Goal: Task Accomplishment & Management: Complete application form

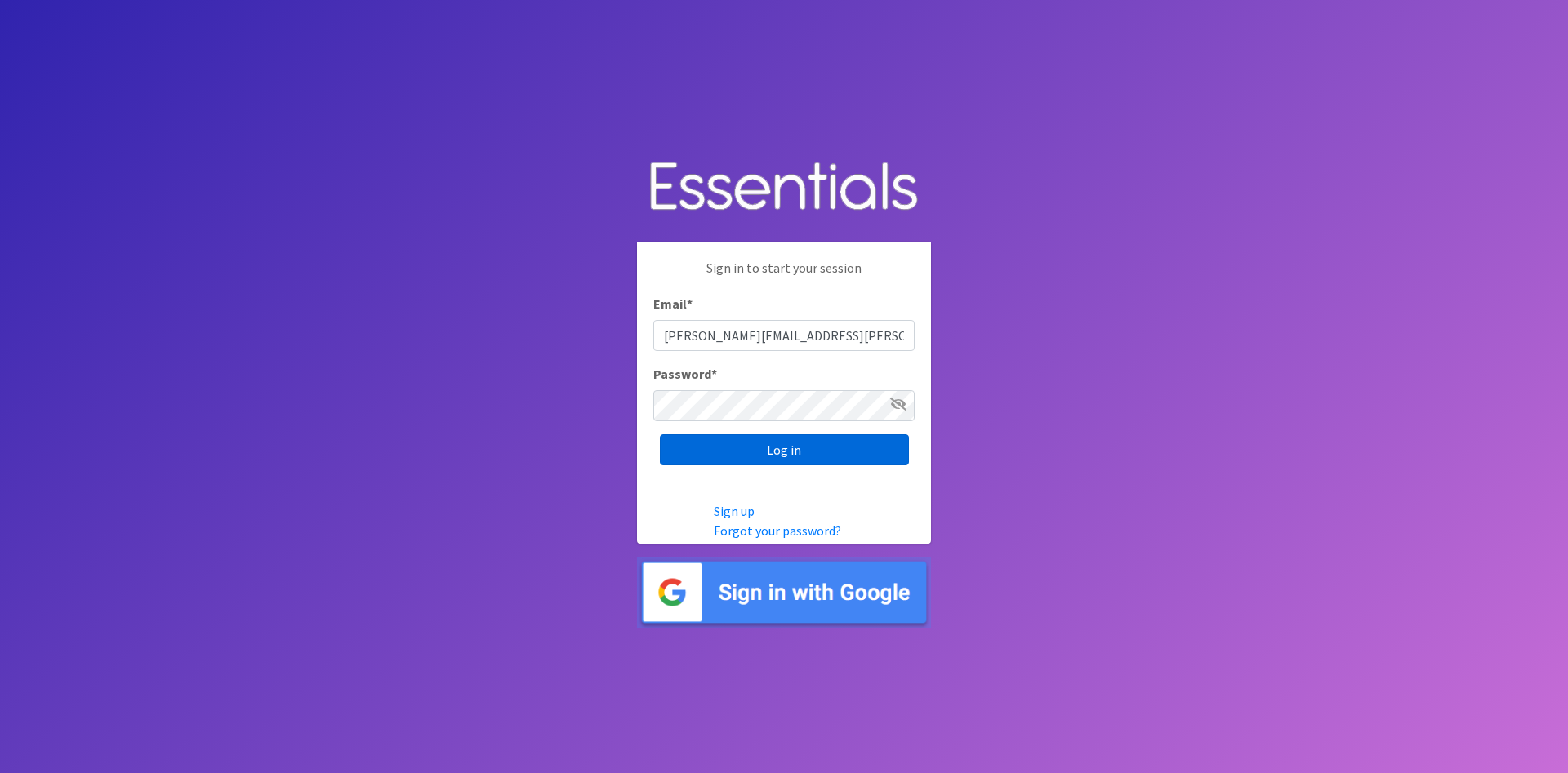
type input "[PERSON_NAME][EMAIL_ADDRESS][PERSON_NAME][DOMAIN_NAME]"
click at [797, 466] on input "Log in" at bounding box center [784, 449] width 249 height 31
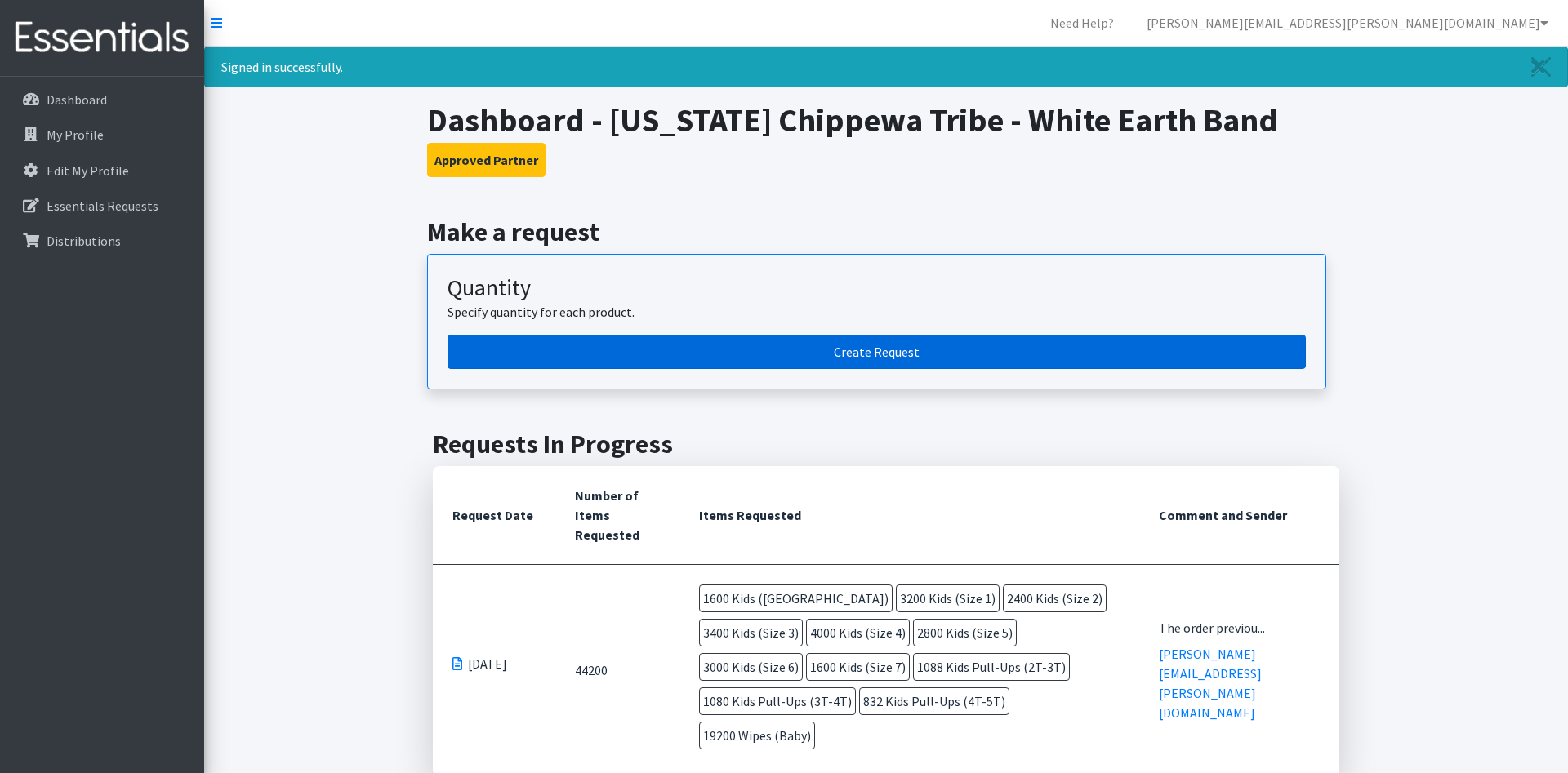
click at [935, 349] on link "Create Request" at bounding box center [876, 351] width 858 height 34
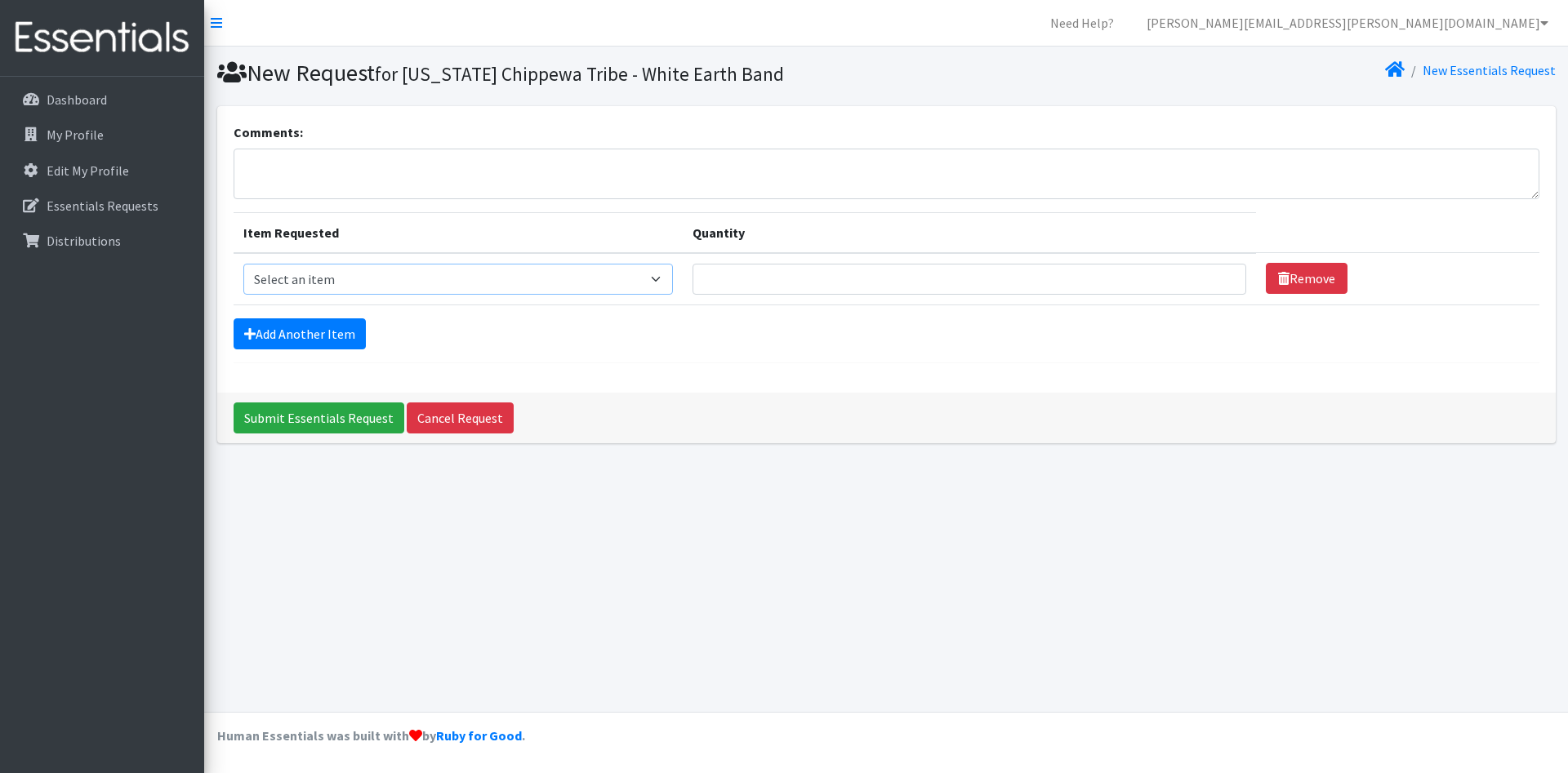
click at [243, 264] on select "Select an item Kids (Newborn) Kids (Size 1) Kids (Size 2) Kids (Size 3) Kids (S…" at bounding box center [459, 278] width 431 height 31
select select "11351"
click option "Kids (Newborn)" at bounding box center [0, 0] width 0 height 0
click at [308, 334] on link "Add Another Item" at bounding box center [299, 334] width 132 height 31
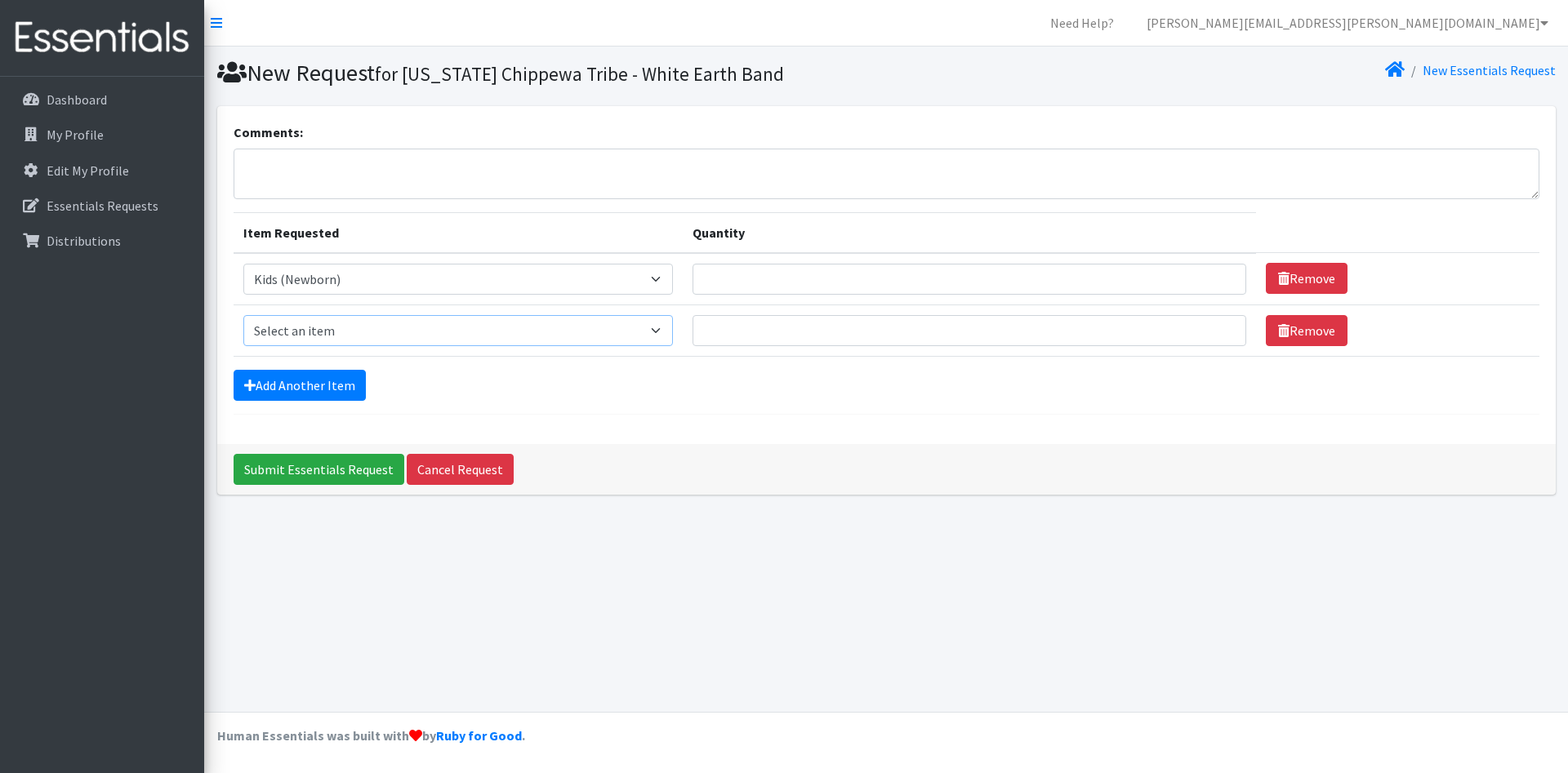
click at [243, 315] on select "Select an item Kids (Newborn) Kids (Size 1) Kids (Size 2) Kids (Size 3) Kids (S…" at bounding box center [459, 330] width 431 height 31
select select "11350"
click option "Kids (Size 1)" at bounding box center [0, 0] width 0 height 0
click at [291, 373] on link "Add Another Item" at bounding box center [299, 385] width 132 height 31
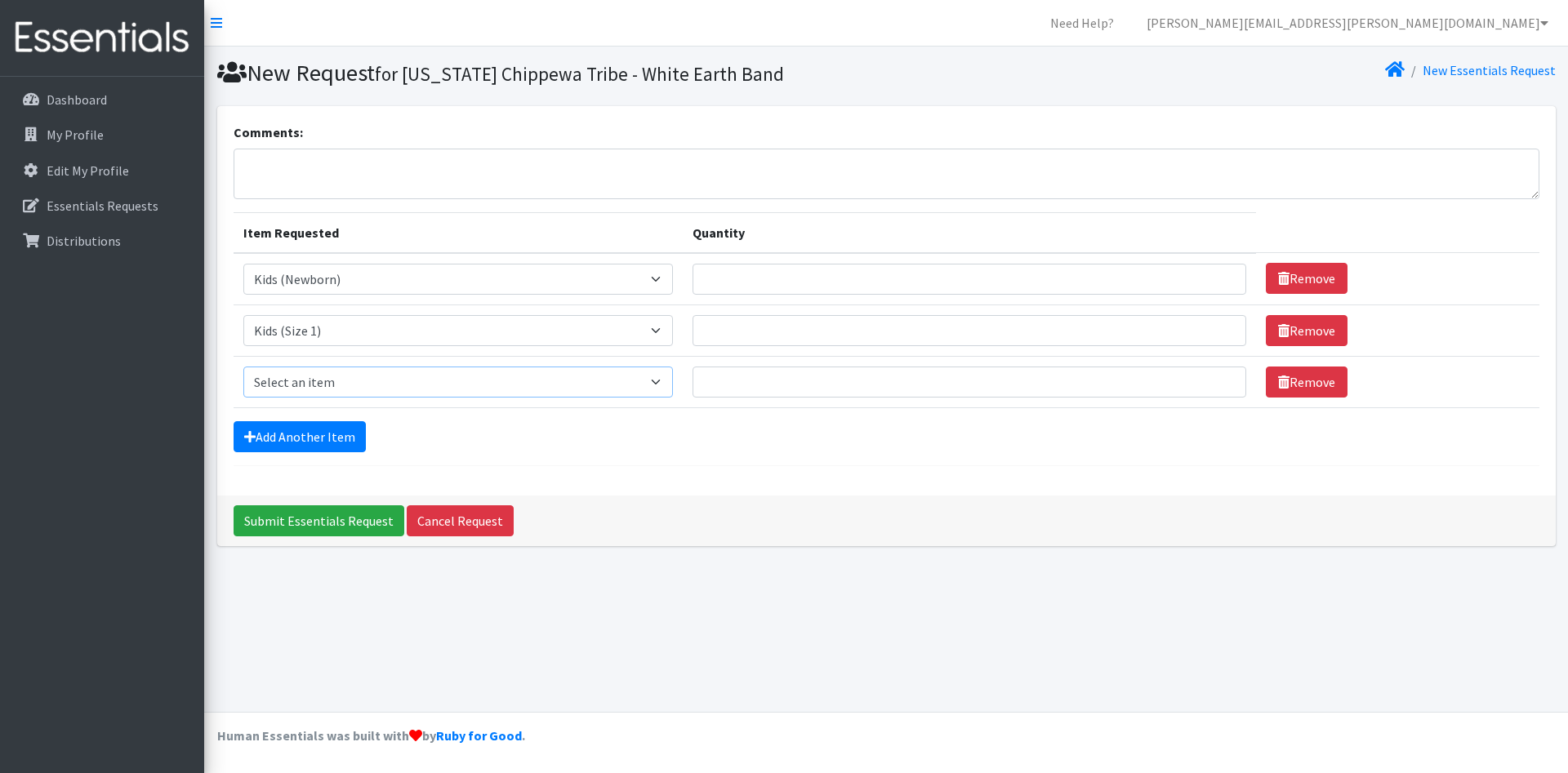
click at [243, 367] on select "Select an item Kids (Newborn) Kids (Size 1) Kids (Size 2) Kids (Size 3) Kids (S…" at bounding box center [459, 382] width 431 height 31
select select "11348"
click option "Kids (Size 2)" at bounding box center [0, 0] width 0 height 0
click at [306, 446] on link "Add Another Item" at bounding box center [299, 436] width 132 height 31
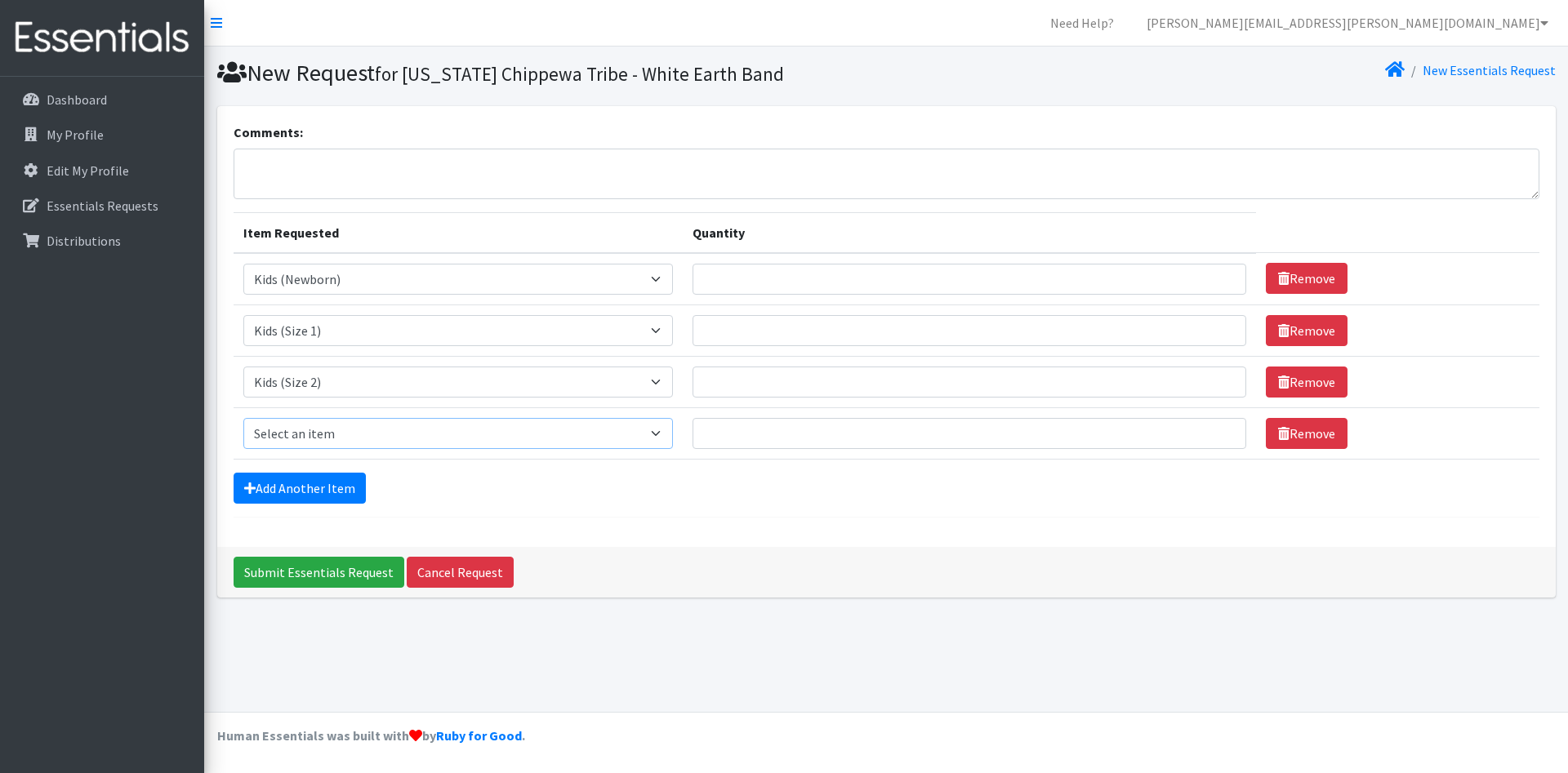
click at [243, 418] on select "Select an item Kids (Newborn) Kids (Size 1) Kids (Size 2) Kids (Size 3) Kids (S…" at bounding box center [459, 433] width 431 height 31
select select "11361"
click option "Kids (Size 3)" at bounding box center [0, 0] width 0 height 0
click at [304, 477] on link "Add Another Item" at bounding box center [299, 488] width 132 height 31
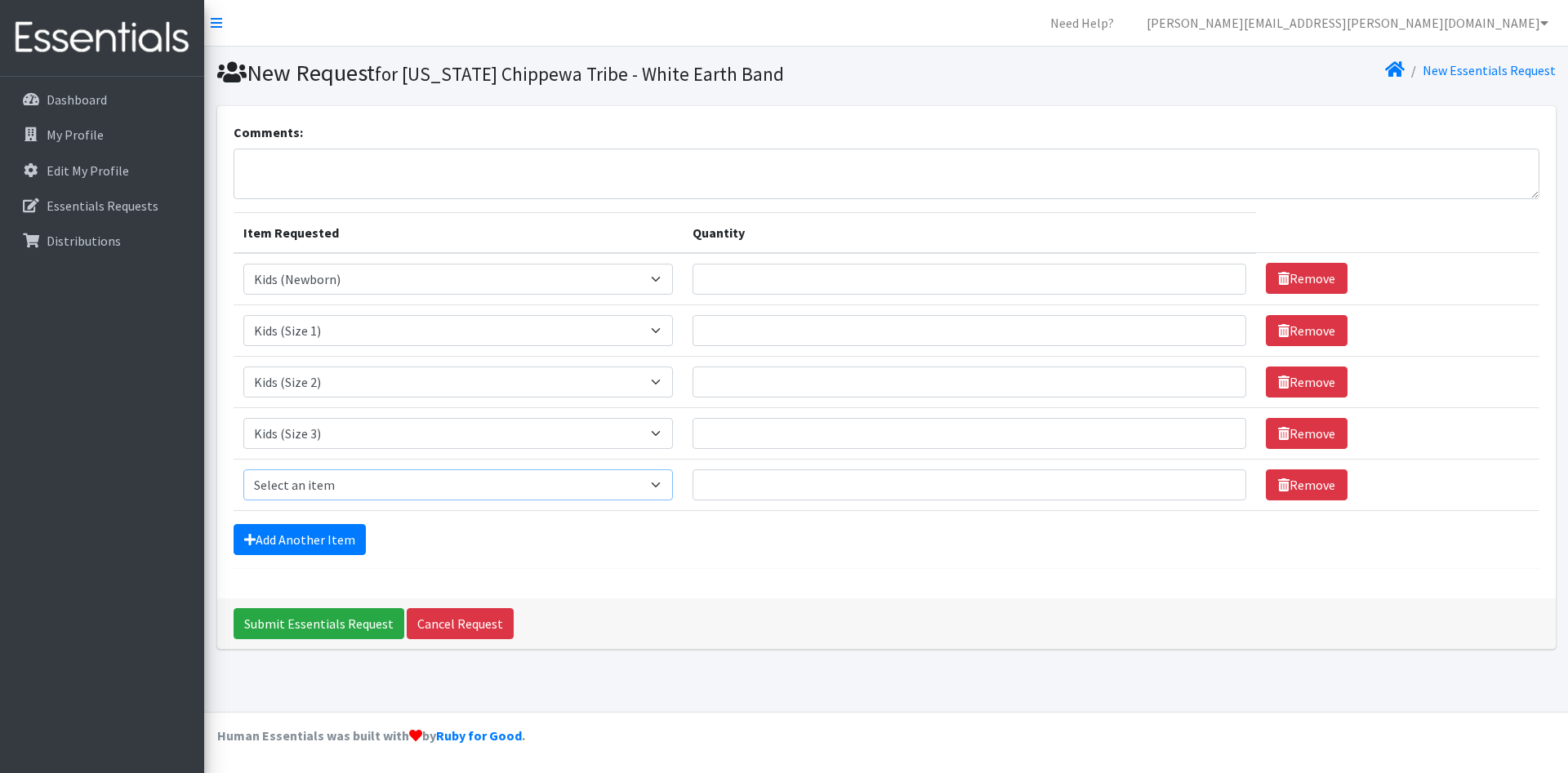
click at [243, 469] on select "Select an item Kids (Newborn) Kids (Size 1) Kids (Size 2) Kids (Size 3) Kids (S…" at bounding box center [459, 484] width 431 height 31
select select "11349"
click option "Kids (Size 4)" at bounding box center [0, 0] width 0 height 0
click at [310, 537] on link "Add Another Item" at bounding box center [299, 539] width 132 height 31
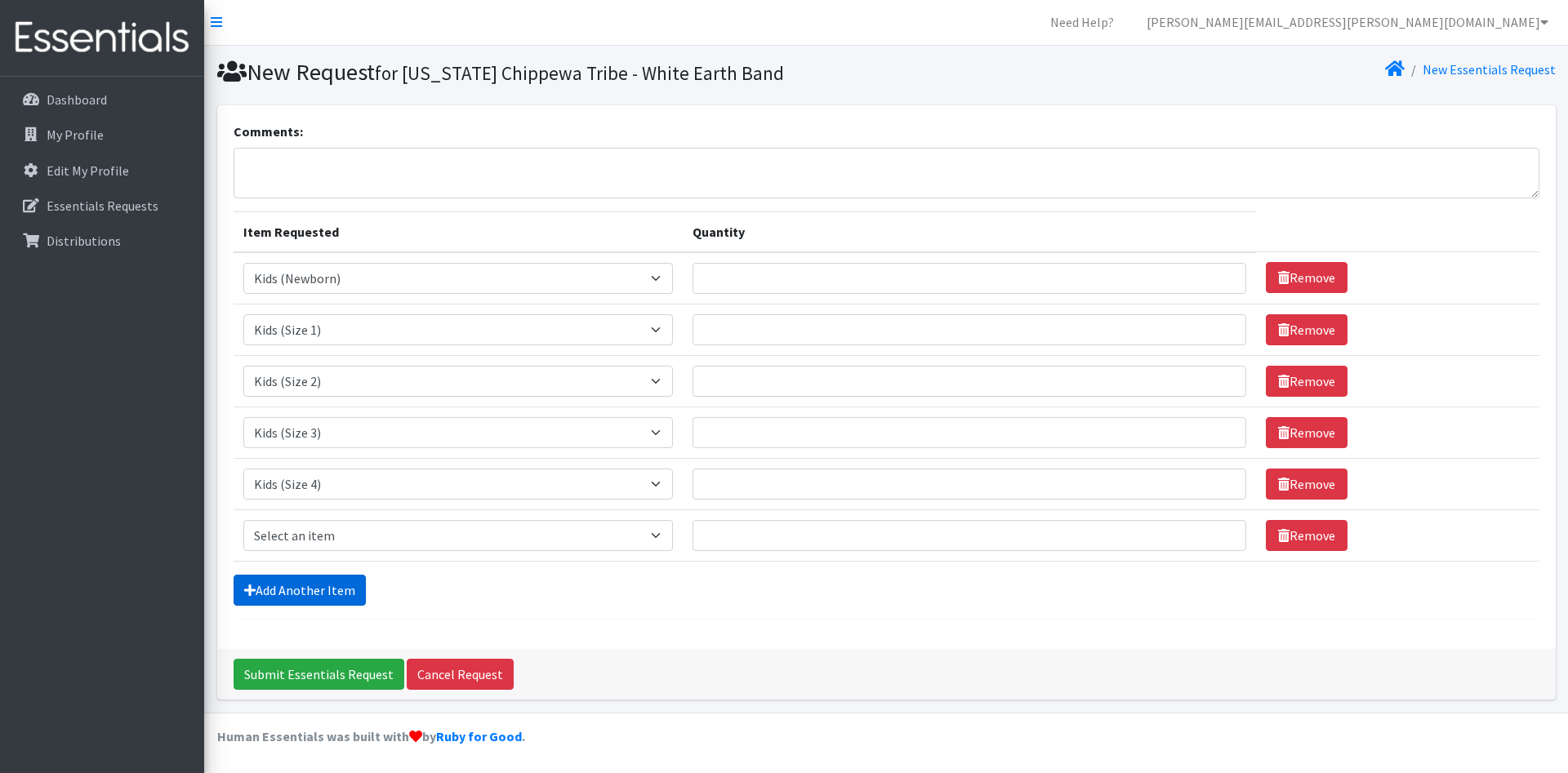
scroll to position [2, 0]
click at [243, 519] on select "Select an item Kids (Newborn) Kids (Size 1) Kids (Size 2) Kids (Size 3) Kids (S…" at bounding box center [459, 534] width 431 height 31
select select "11322"
click option "Kids (Size 5)" at bounding box center [0, 0] width 0 height 0
click at [292, 601] on link "Add Another Item" at bounding box center [299, 589] width 132 height 31
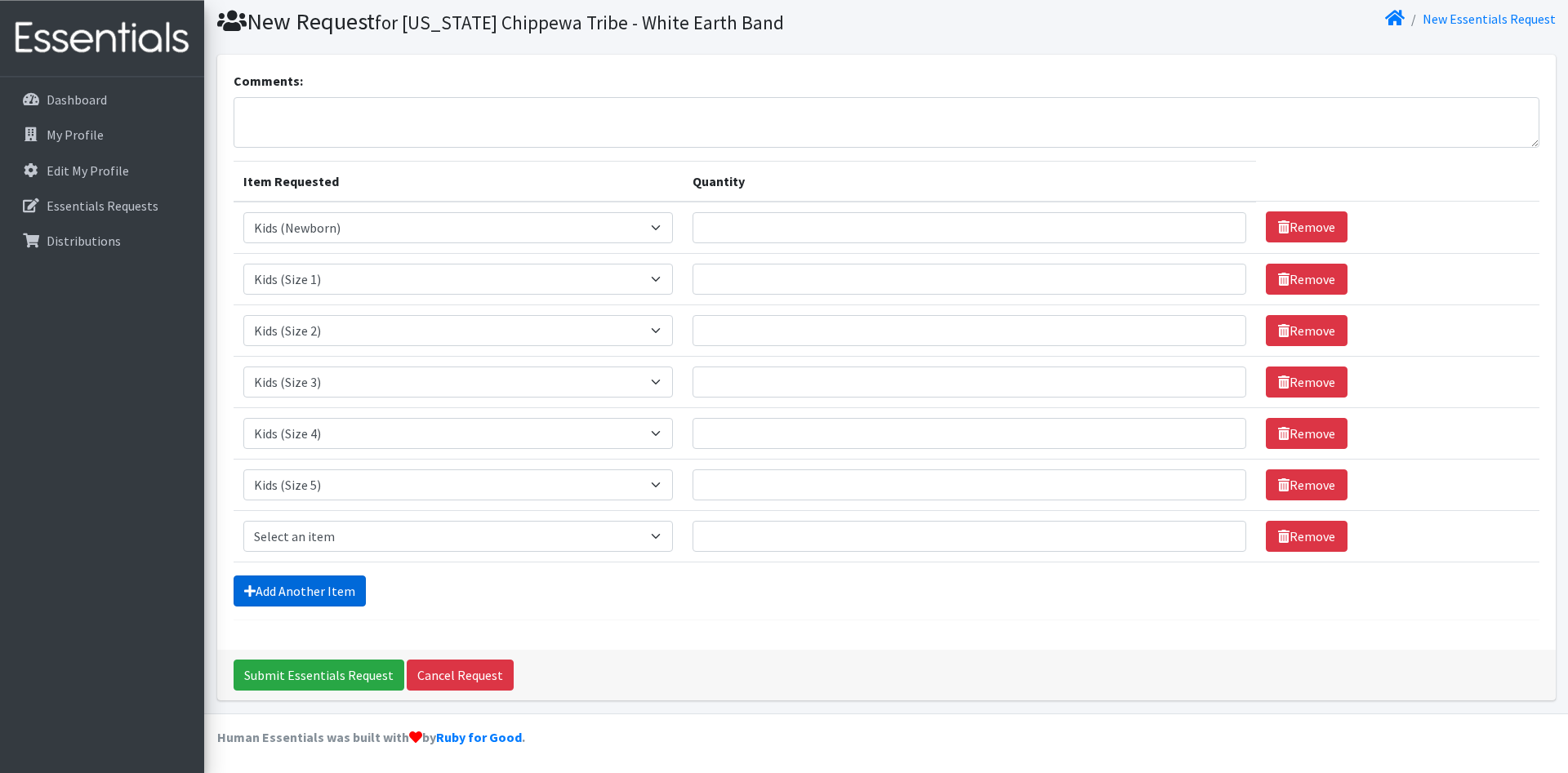
scroll to position [53, 0]
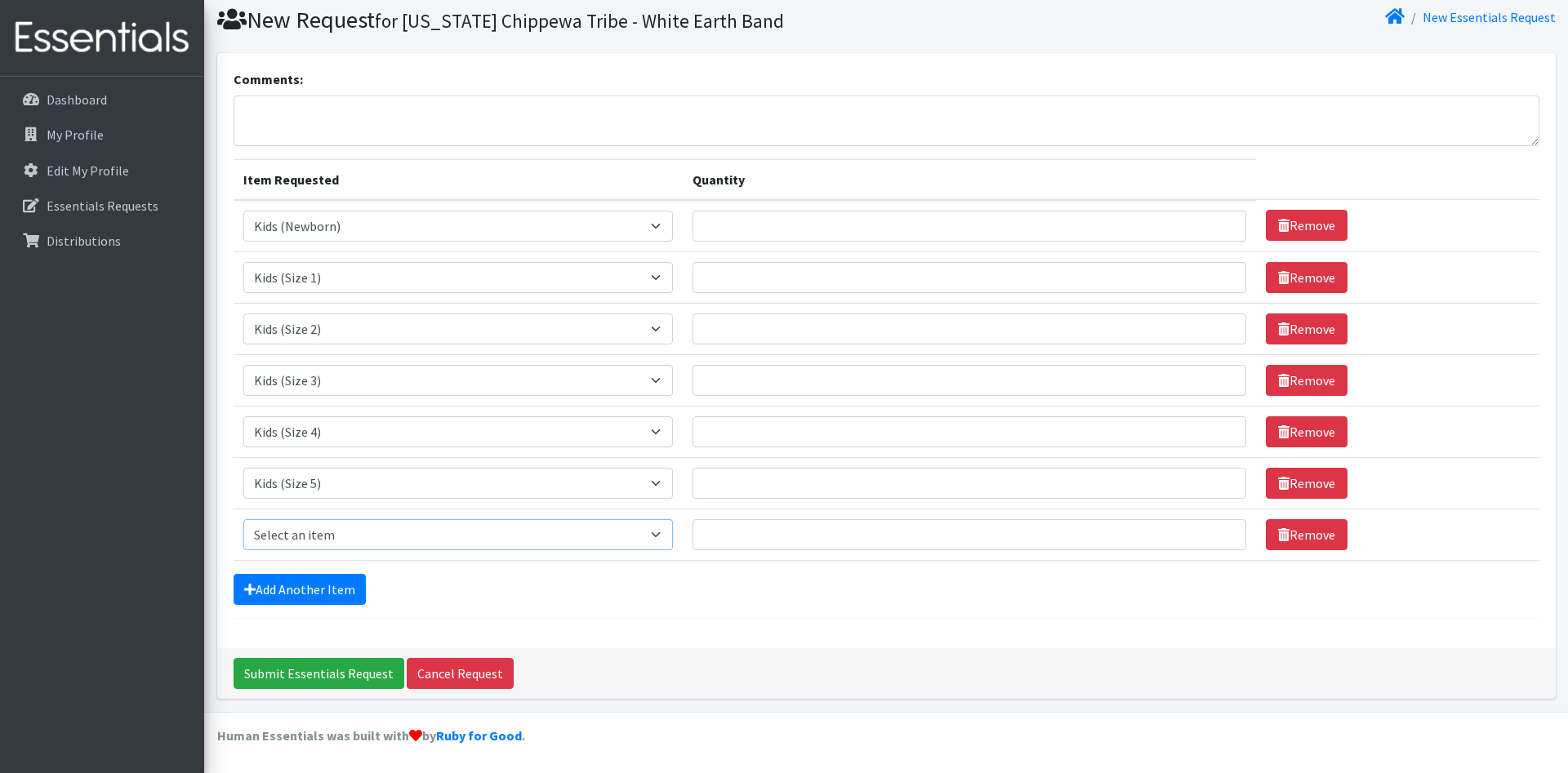
click at [243, 519] on select "Select an item Kids (Newborn) Kids (Size 1) Kids (Size 2) Kids (Size 3) Kids (S…" at bounding box center [459, 534] width 431 height 31
select select "11346"
click option "Kids (Size 6)" at bounding box center [0, 0] width 0 height 0
click at [310, 595] on link "Add Another Item" at bounding box center [299, 589] width 132 height 31
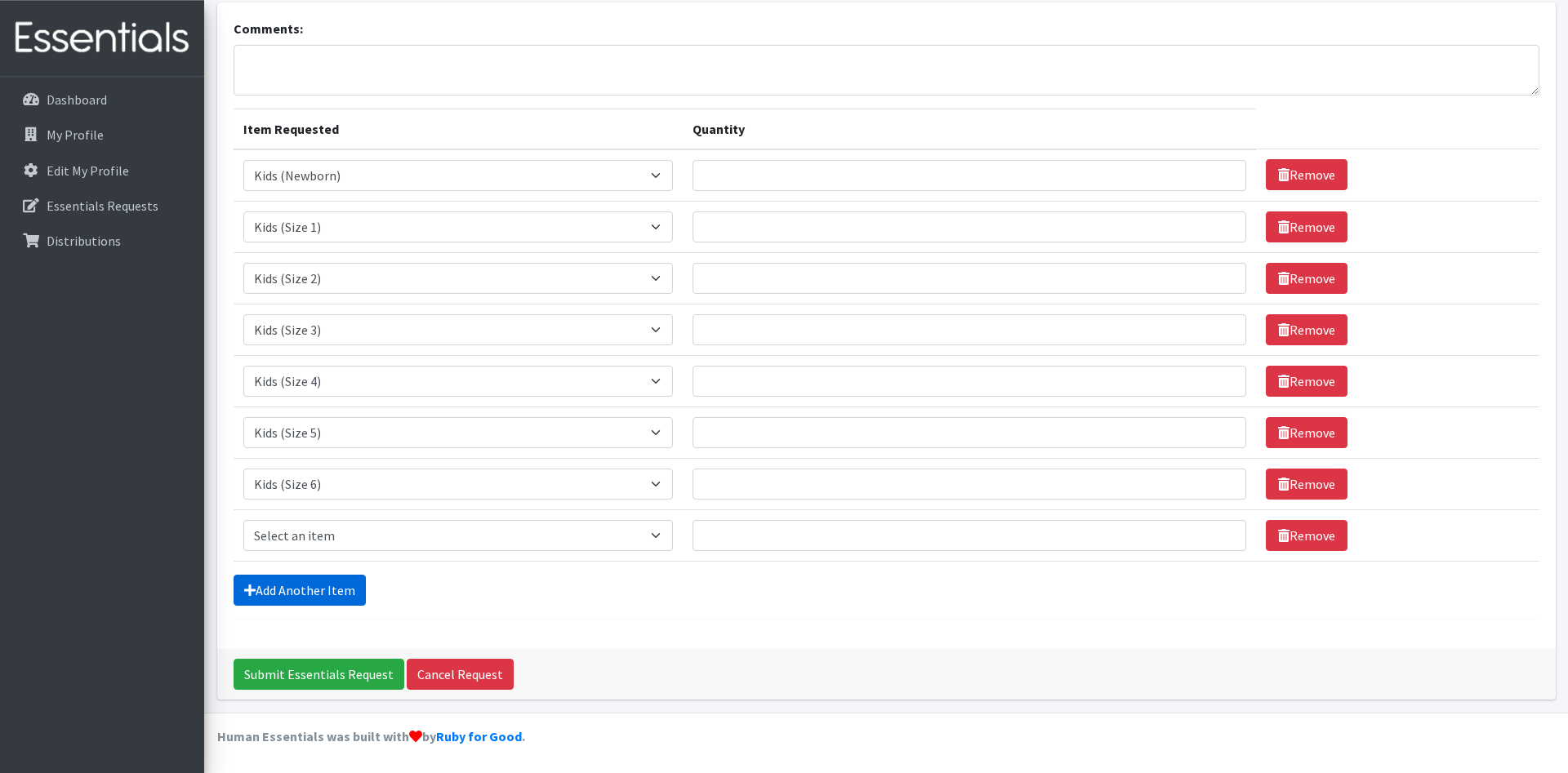
scroll to position [104, 0]
click at [243, 519] on select "Select an item Kids (Newborn) Kids (Size 1) Kids (Size 2) Kids (Size 3) Kids (S…" at bounding box center [459, 534] width 431 height 31
select select "14461"
click option "Kids (Size 7)" at bounding box center [0, 0] width 0 height 0
click at [313, 590] on link "Add Another Item" at bounding box center [299, 589] width 132 height 31
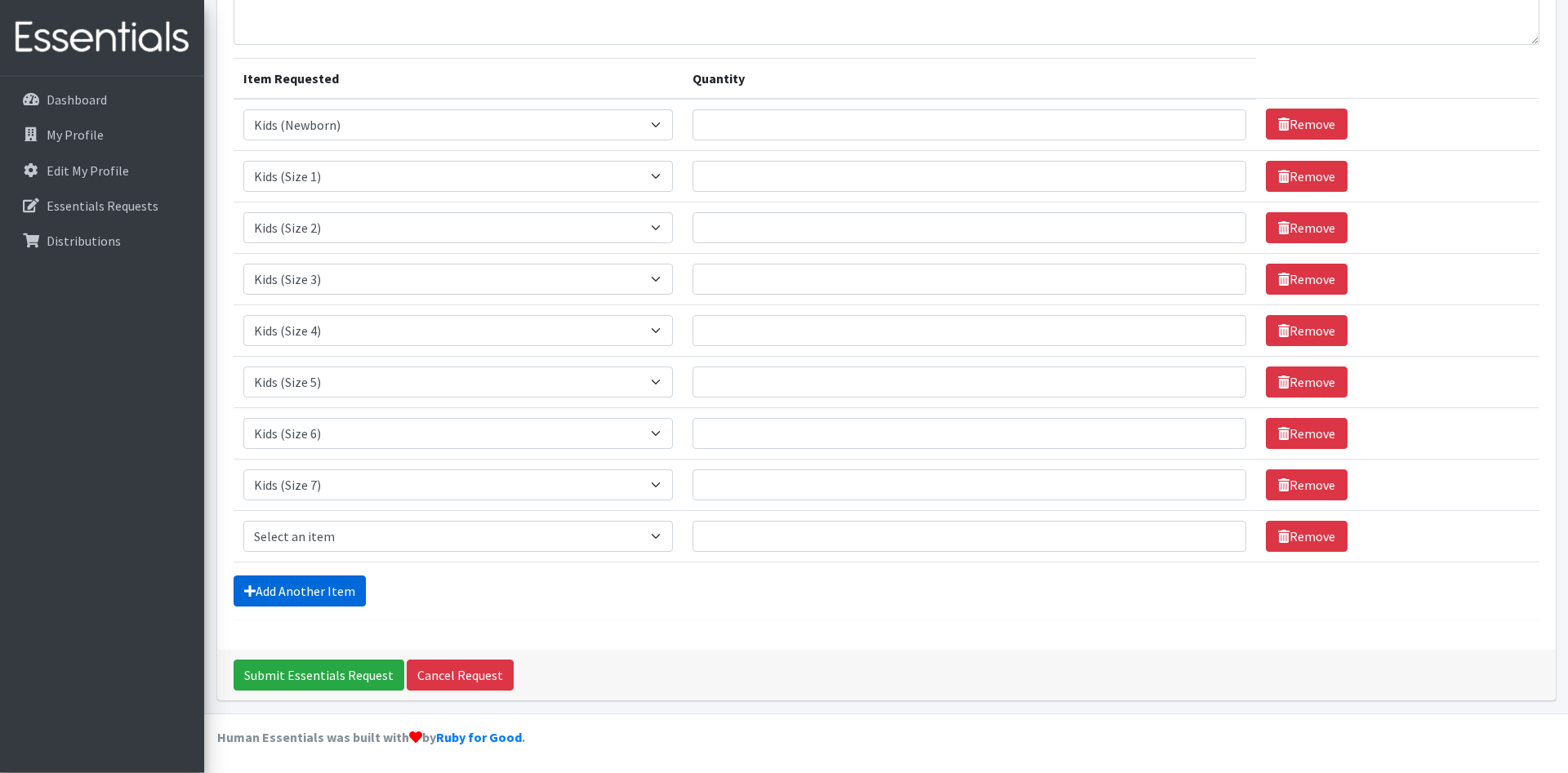
scroll to position [156, 0]
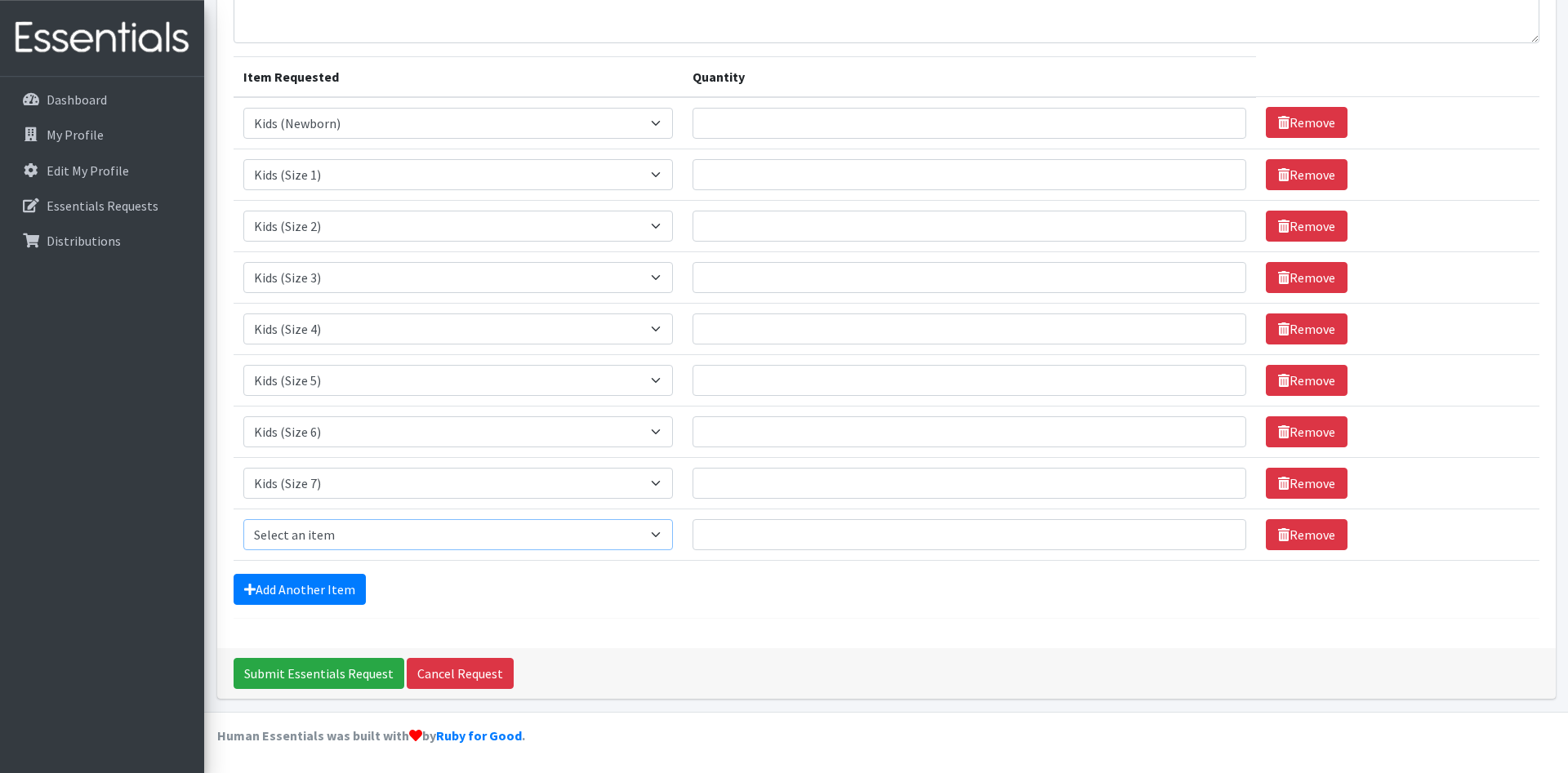
click at [243, 519] on select "Select an item Kids (Newborn) Kids (Size 1) Kids (Size 2) Kids (Size 3) Kids (S…" at bounding box center [459, 534] width 431 height 31
select select "11344"
click option "Kids Pull-Ups (2T-3T)" at bounding box center [0, 0] width 0 height 0
click at [295, 582] on link "Add Another Item" at bounding box center [299, 589] width 132 height 31
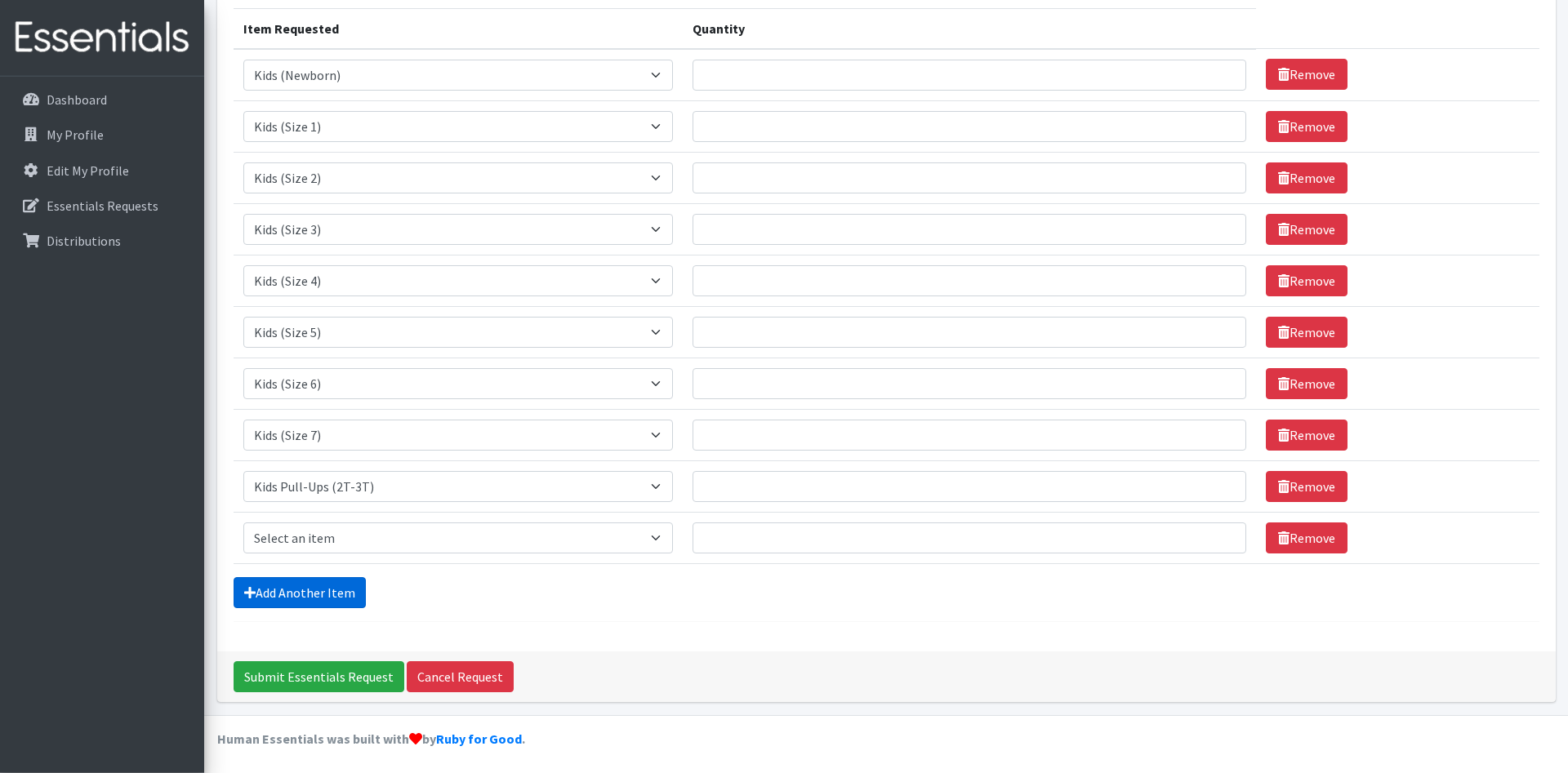
scroll to position [207, 0]
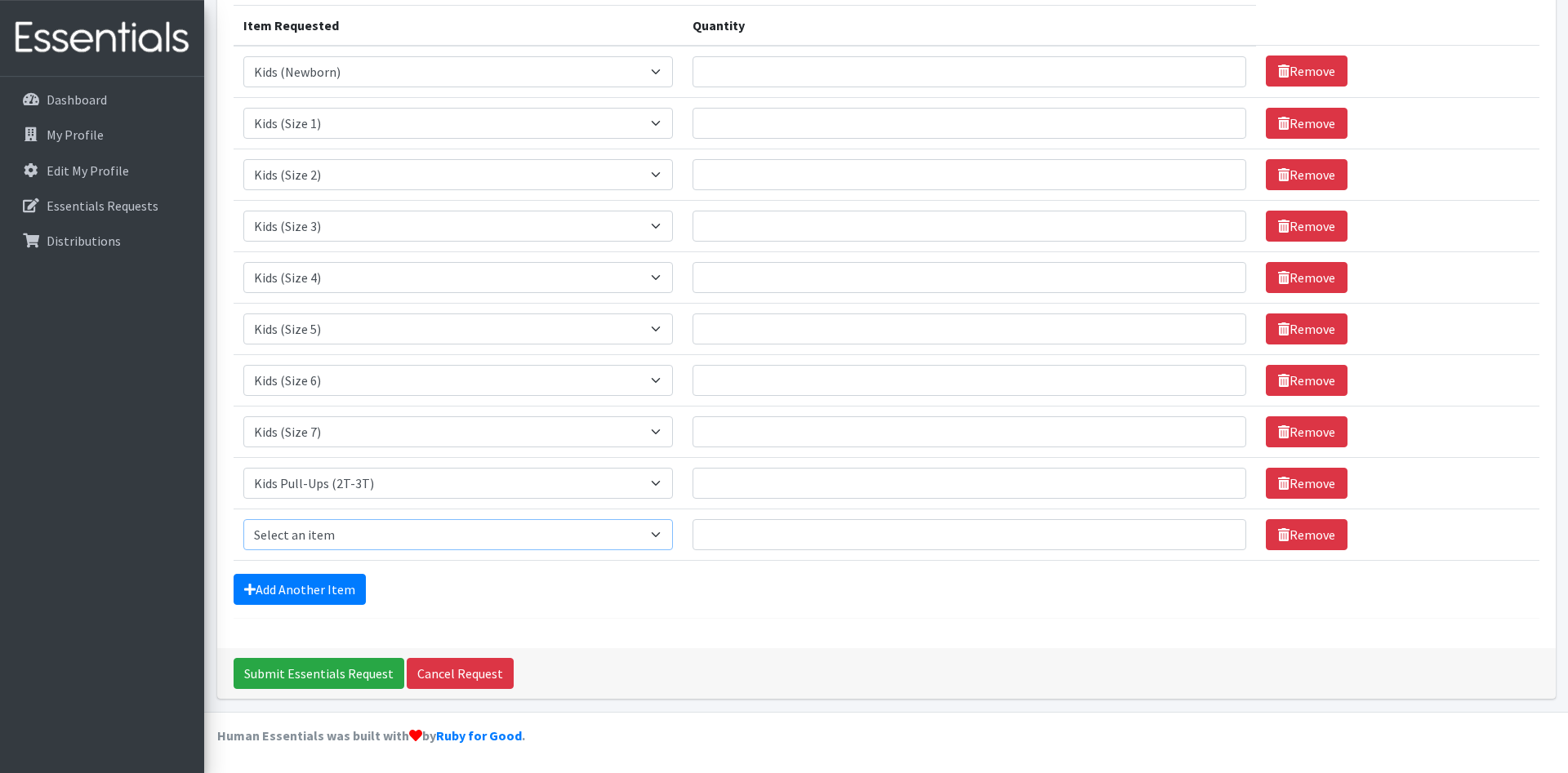
click at [243, 519] on select "Select an item Kids (Newborn) Kids (Size 1) Kids (Size 2) Kids (Size 3) Kids (S…" at bounding box center [459, 534] width 431 height 31
select select "11340"
click option "Kids Pull-Ups (3T-4T)" at bounding box center [0, 0] width 0 height 0
click at [299, 592] on link "Add Another Item" at bounding box center [299, 589] width 132 height 31
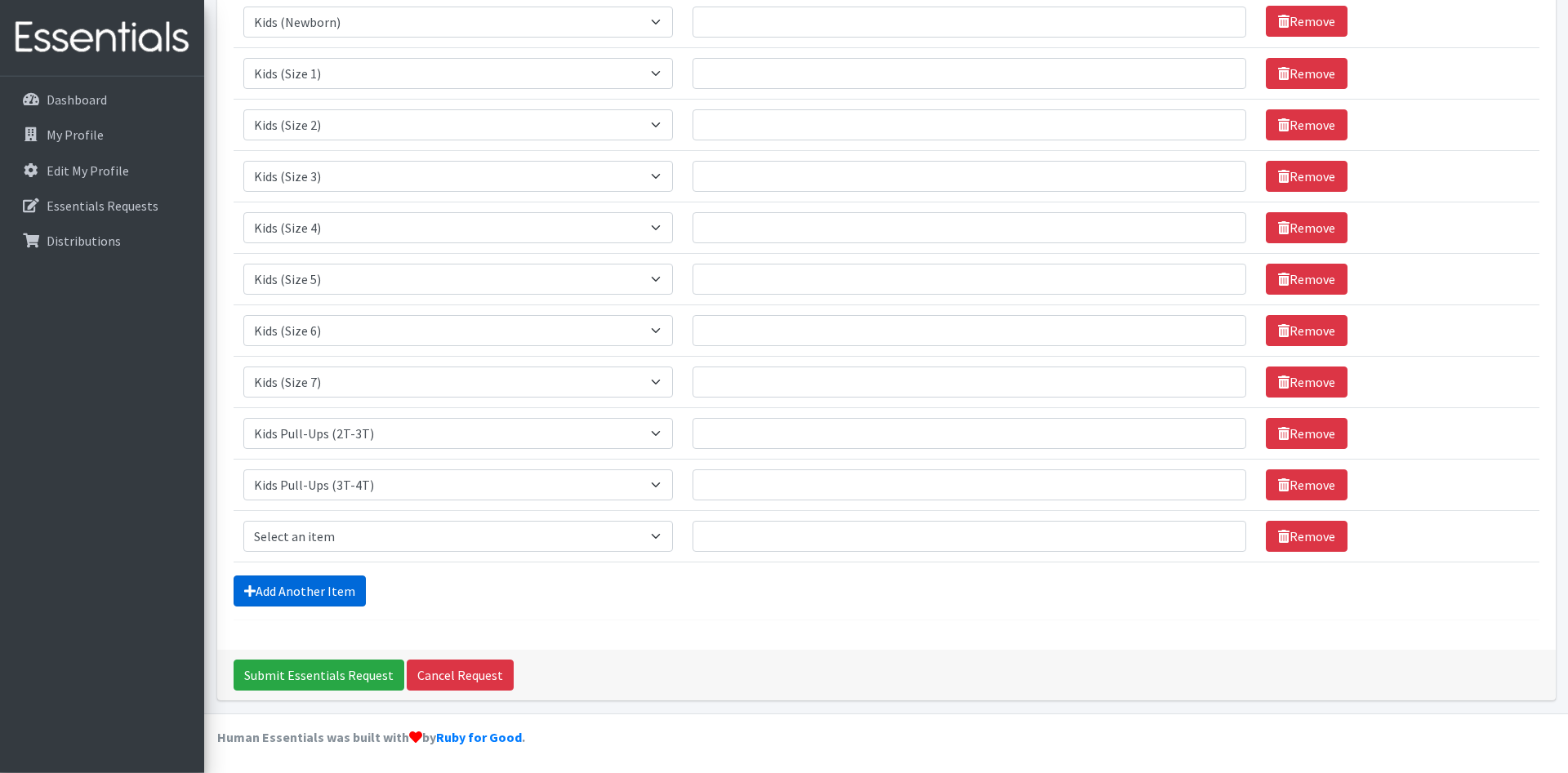
scroll to position [259, 0]
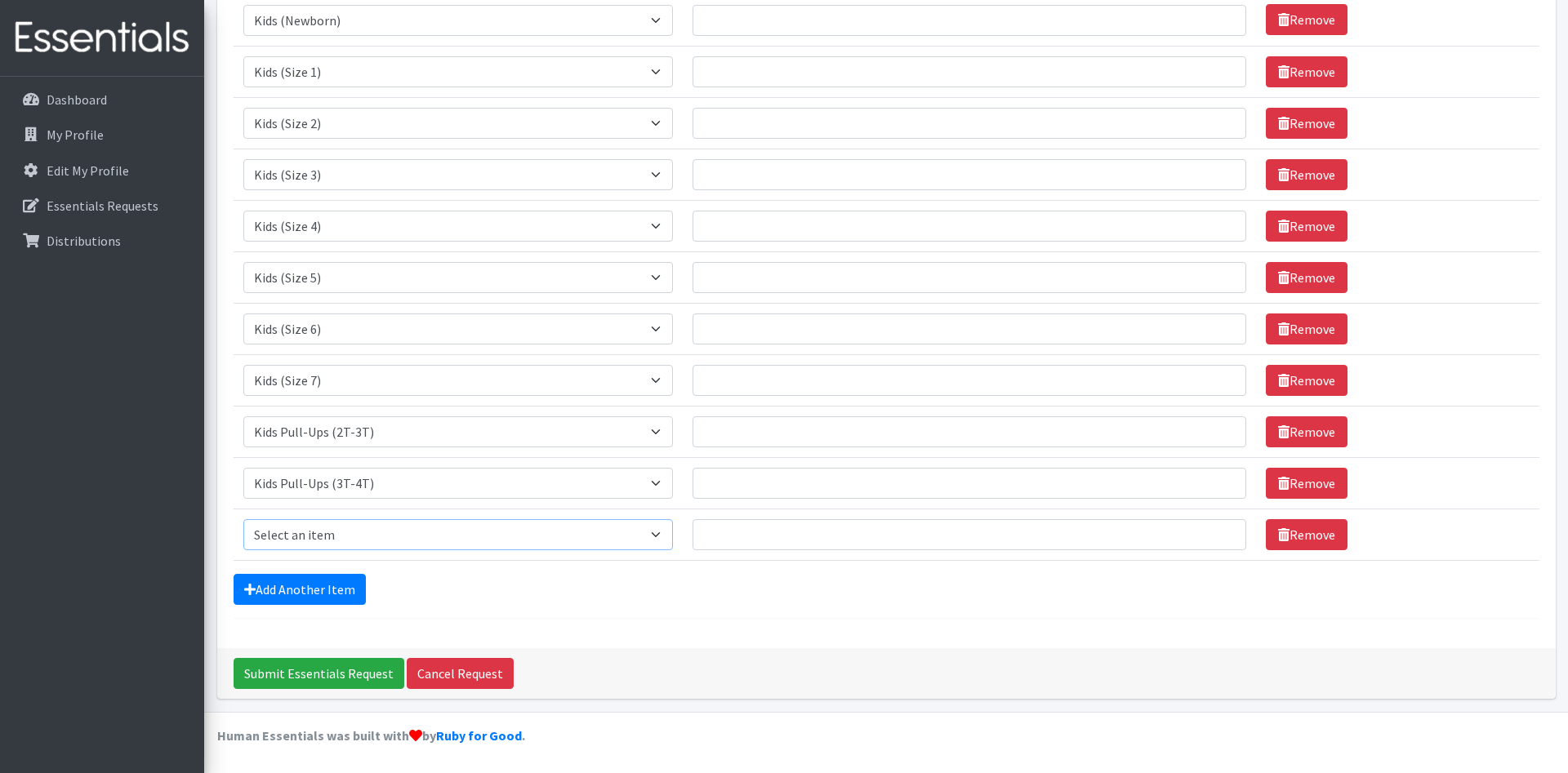
click at [243, 519] on select "Select an item Kids (Newborn) Kids (Size 1) Kids (Size 2) Kids (Size 3) Kids (S…" at bounding box center [459, 534] width 431 height 31
select select "11347"
click option "Kids Pull-Ups (4T-5T)" at bounding box center [0, 0] width 0 height 0
click at [323, 591] on link "Add Another Item" at bounding box center [299, 589] width 132 height 31
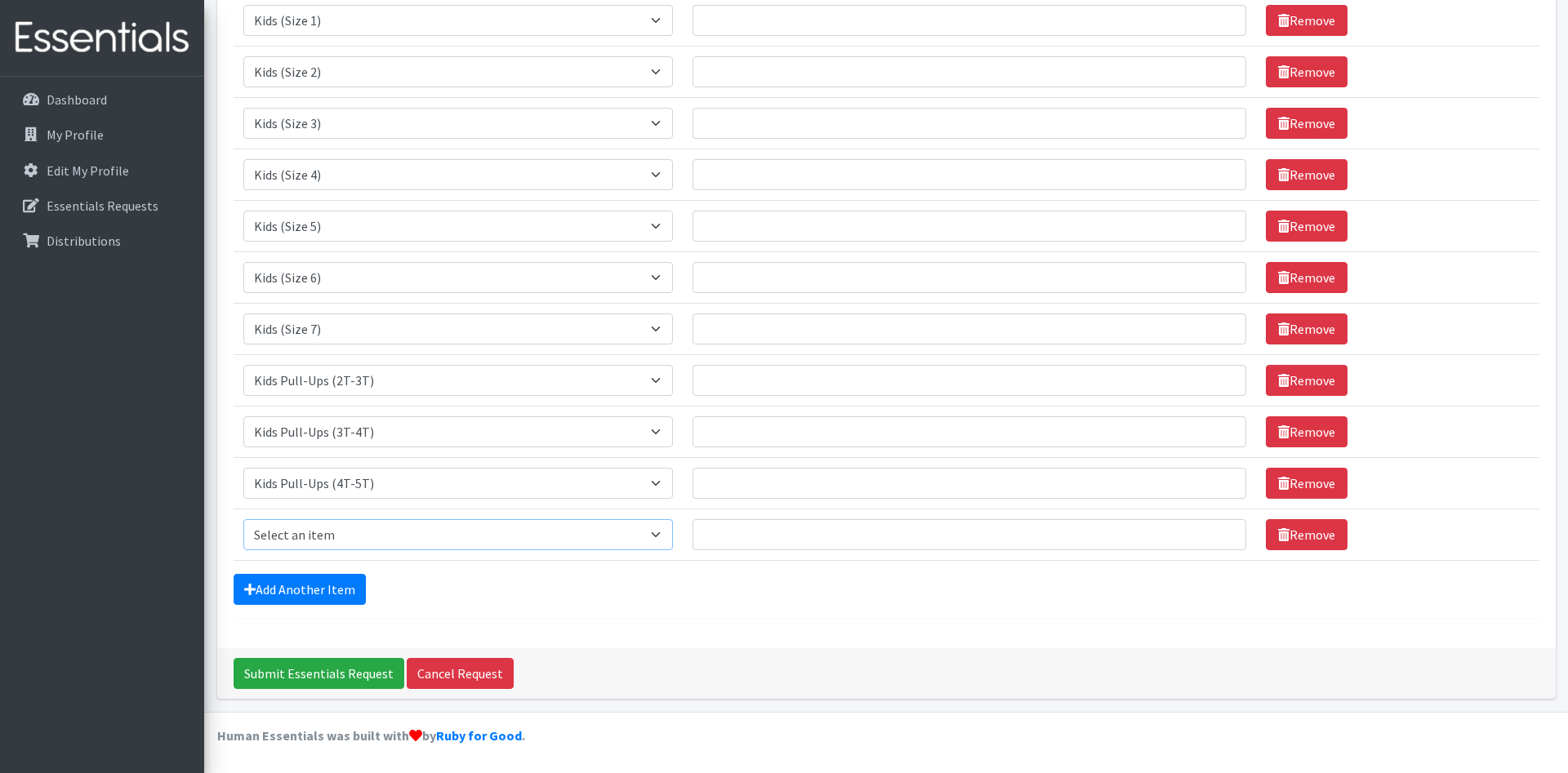
click at [243, 519] on select "Select an item Kids (Newborn) Kids (Size 1) Kids (Size 2) Kids (Size 3) Kids (S…" at bounding box center [459, 534] width 431 height 31
select select "11343"
click option "Wipes (Baby)" at bounding box center [0, 0] width 0 height 0
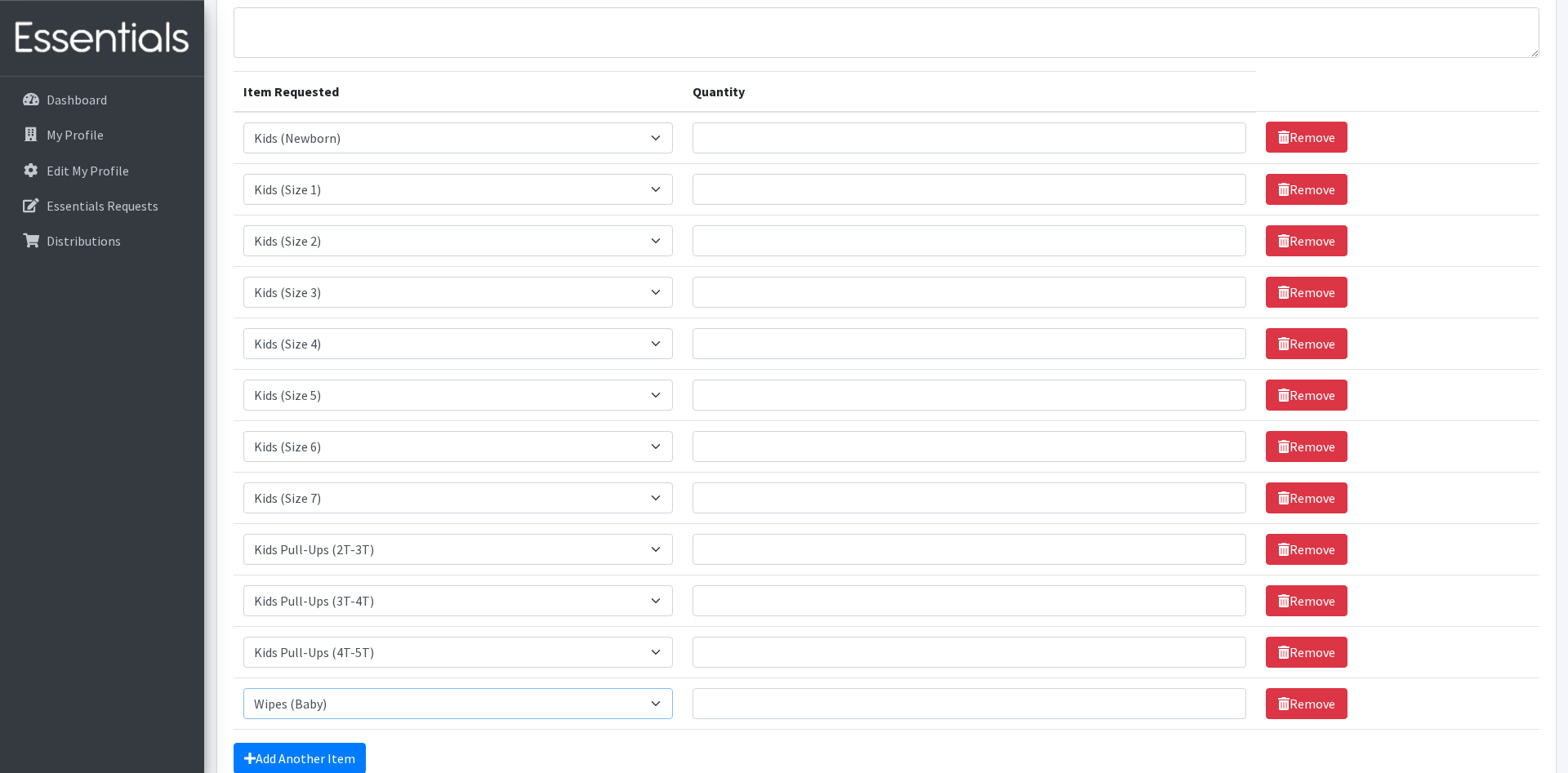
scroll to position [0, 0]
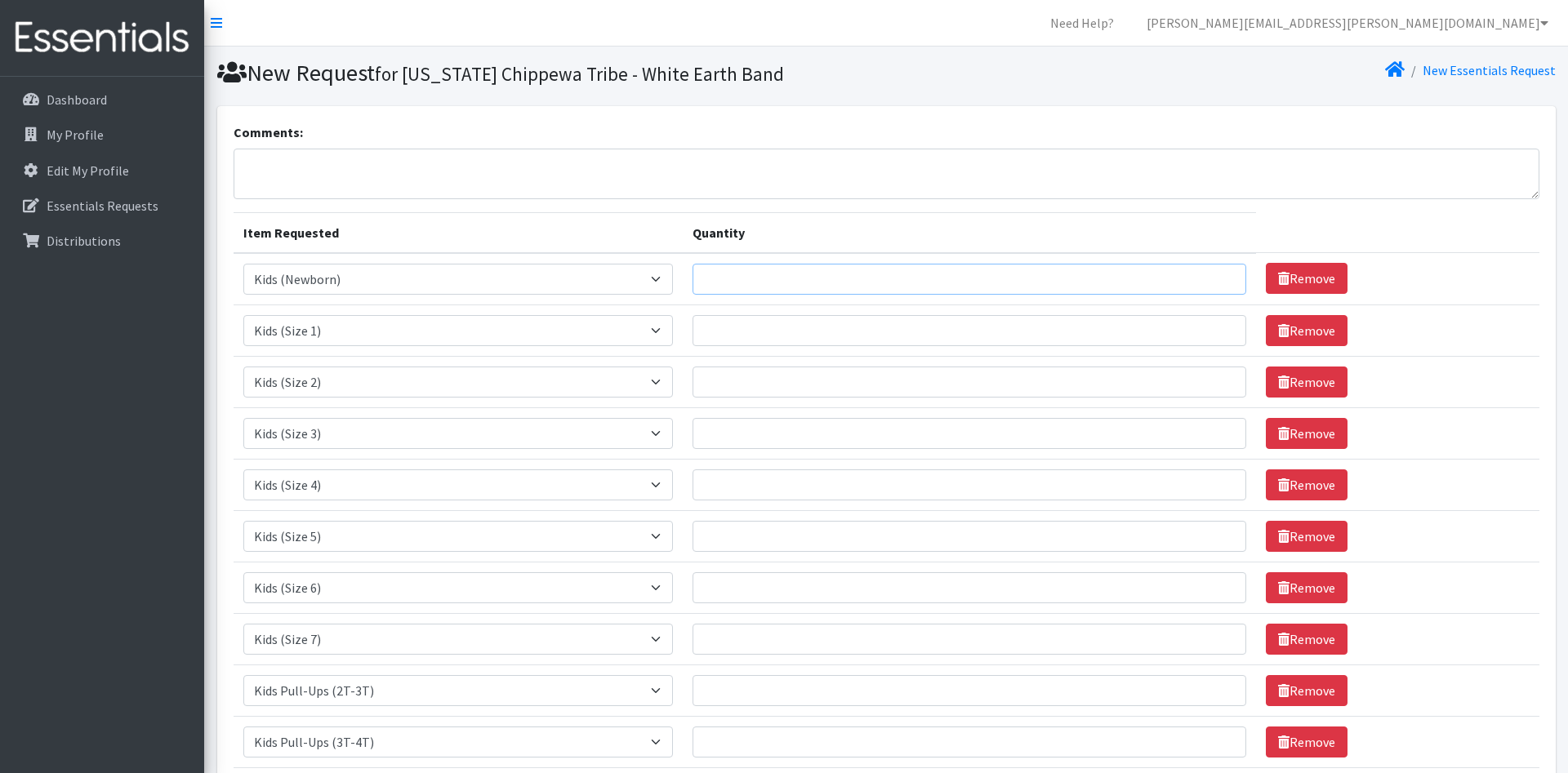
click at [797, 278] on input "Quantity" at bounding box center [969, 278] width 553 height 31
type input "400"
click at [795, 331] on input "Quantity" at bounding box center [969, 330] width 553 height 31
type input "2000"
click at [805, 374] on input "Quantity" at bounding box center [969, 382] width 553 height 31
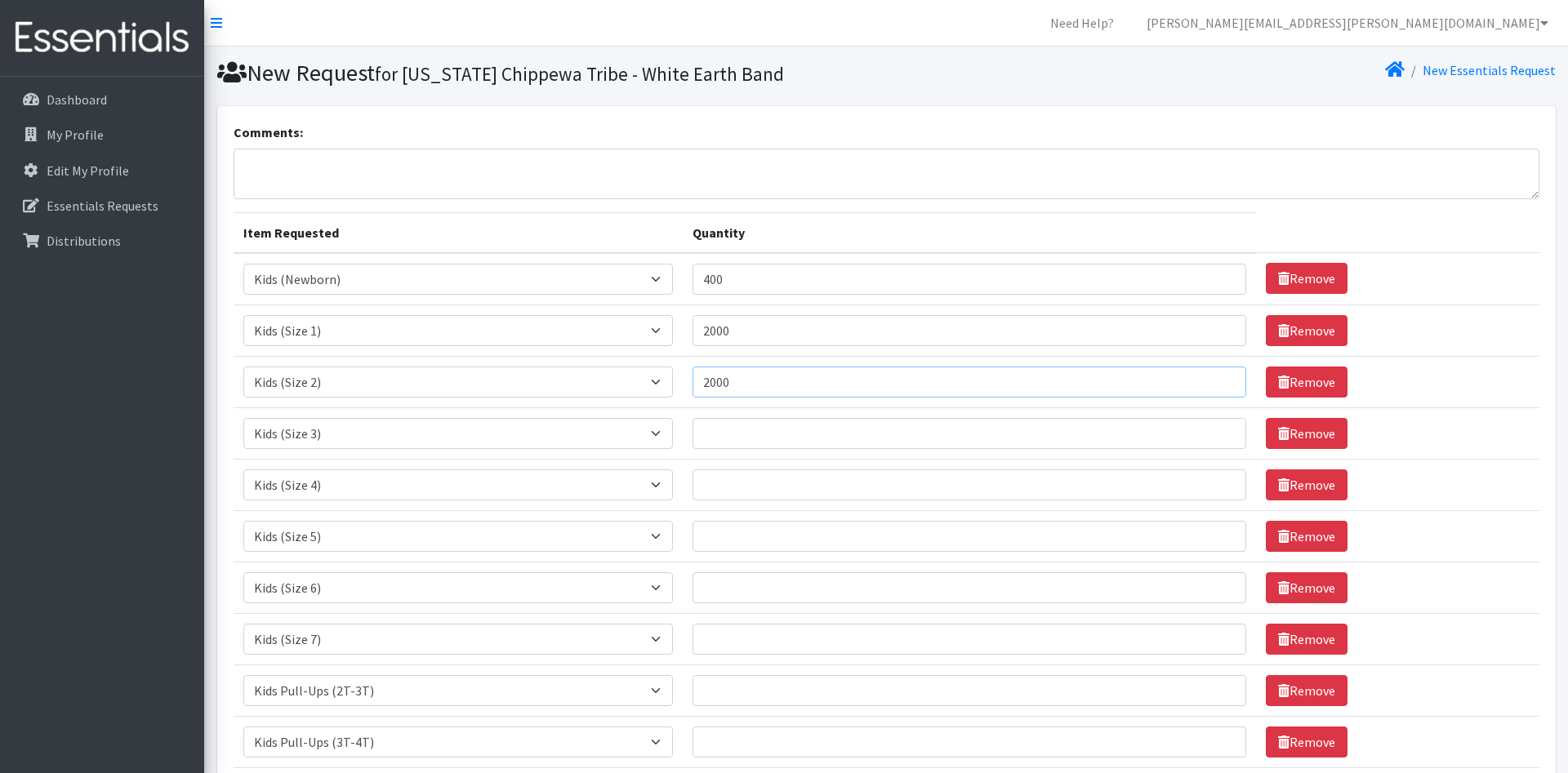
type input "2000"
click at [763, 437] on input "Quantity" at bounding box center [969, 433] width 553 height 31
type input "4000"
click at [719, 492] on input "Quantity" at bounding box center [969, 484] width 553 height 31
type input "5000"
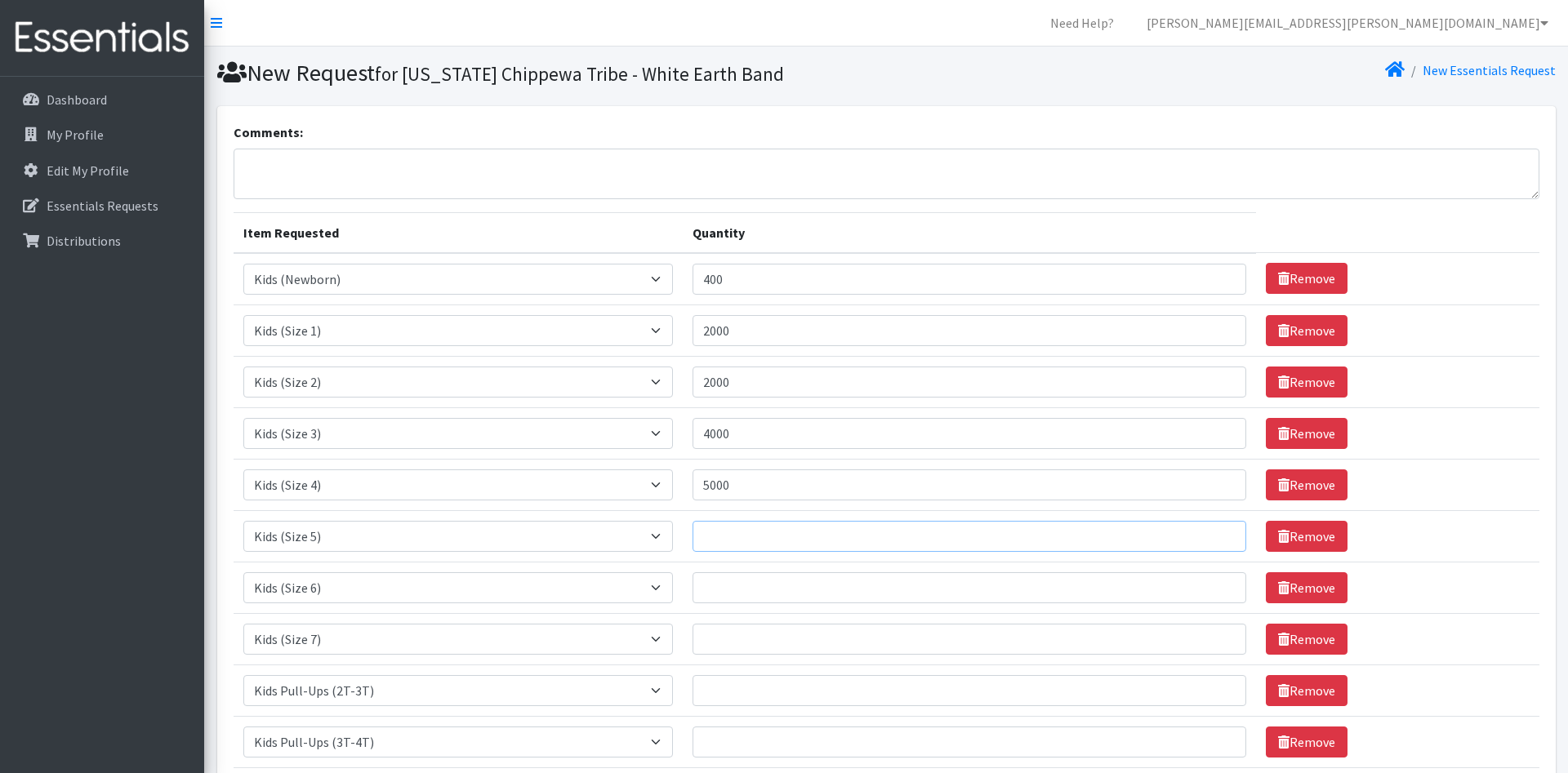
click at [737, 547] on input "Quantity" at bounding box center [969, 536] width 553 height 31
type input "2000"
click at [722, 584] on input "Quantity" at bounding box center [969, 587] width 553 height 31
type input "2000"
click at [738, 645] on input "Quantity" at bounding box center [969, 639] width 553 height 31
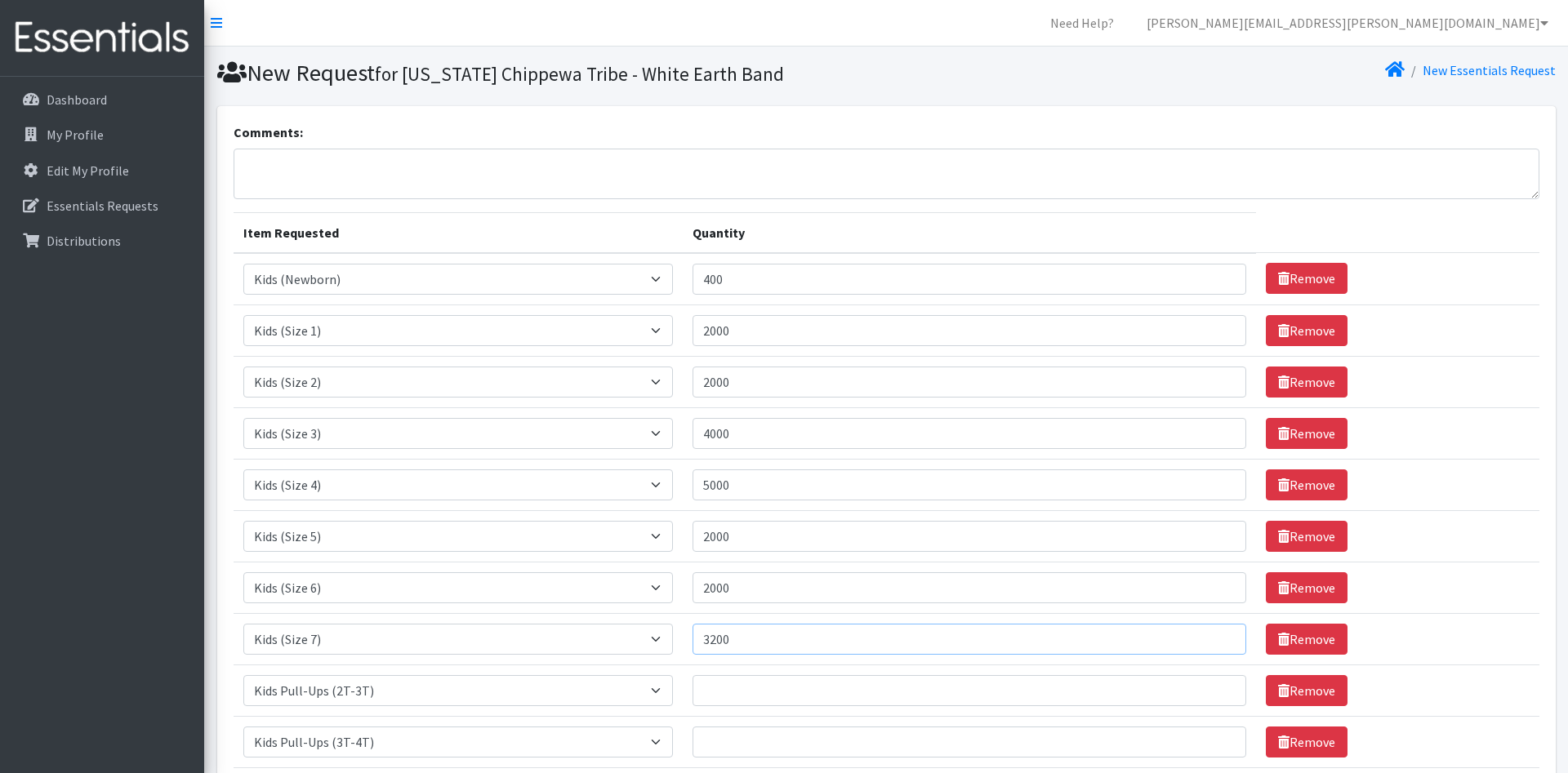
type input "3200"
click at [725, 695] on input "Quantity" at bounding box center [969, 690] width 553 height 31
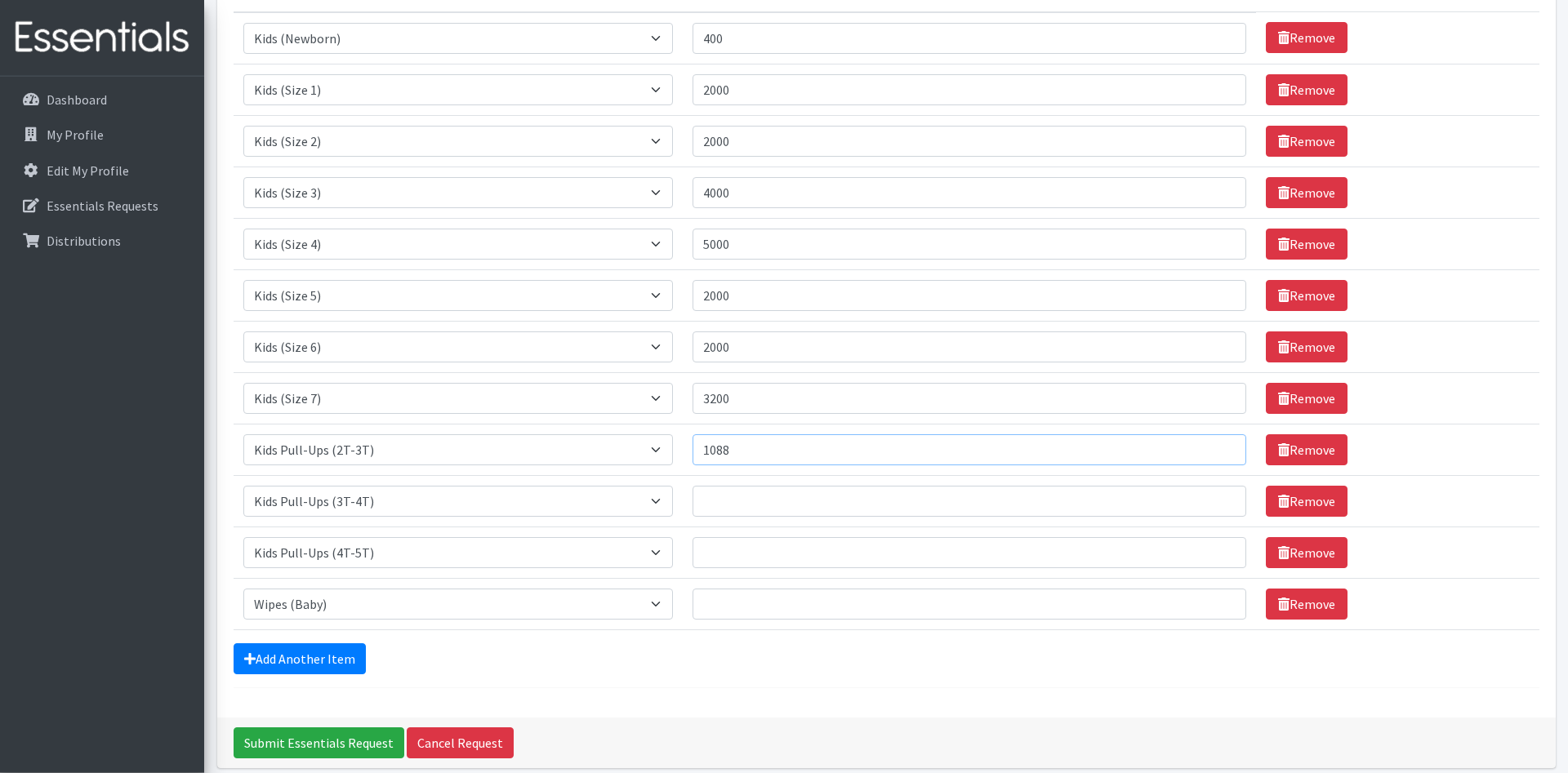
scroll to position [249, 0]
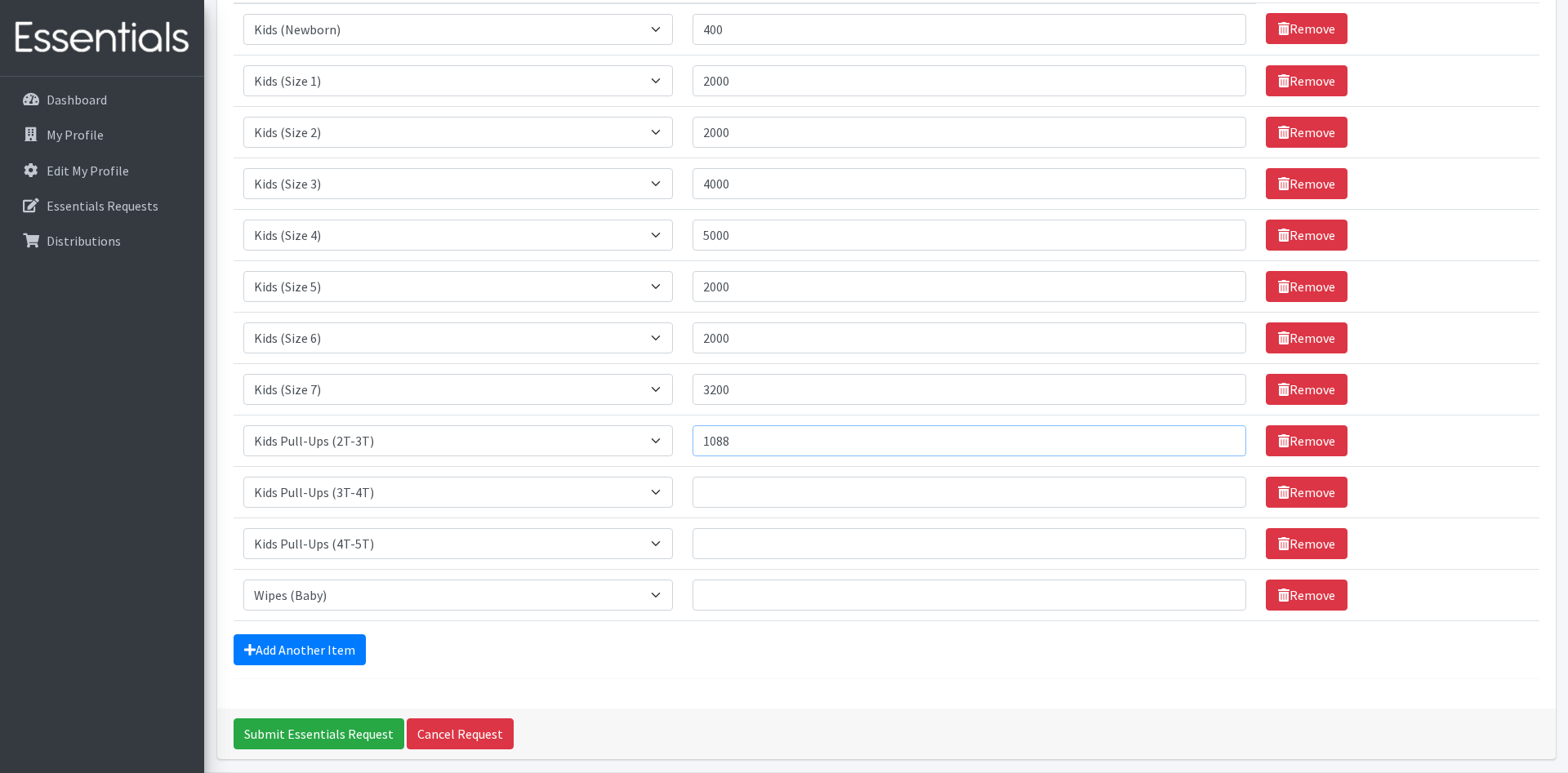
type input "1088"
click at [717, 485] on input "Quantity" at bounding box center [969, 492] width 553 height 31
type input "1440"
click at [767, 540] on input "Quantity" at bounding box center [969, 543] width 553 height 31
type input "1872"
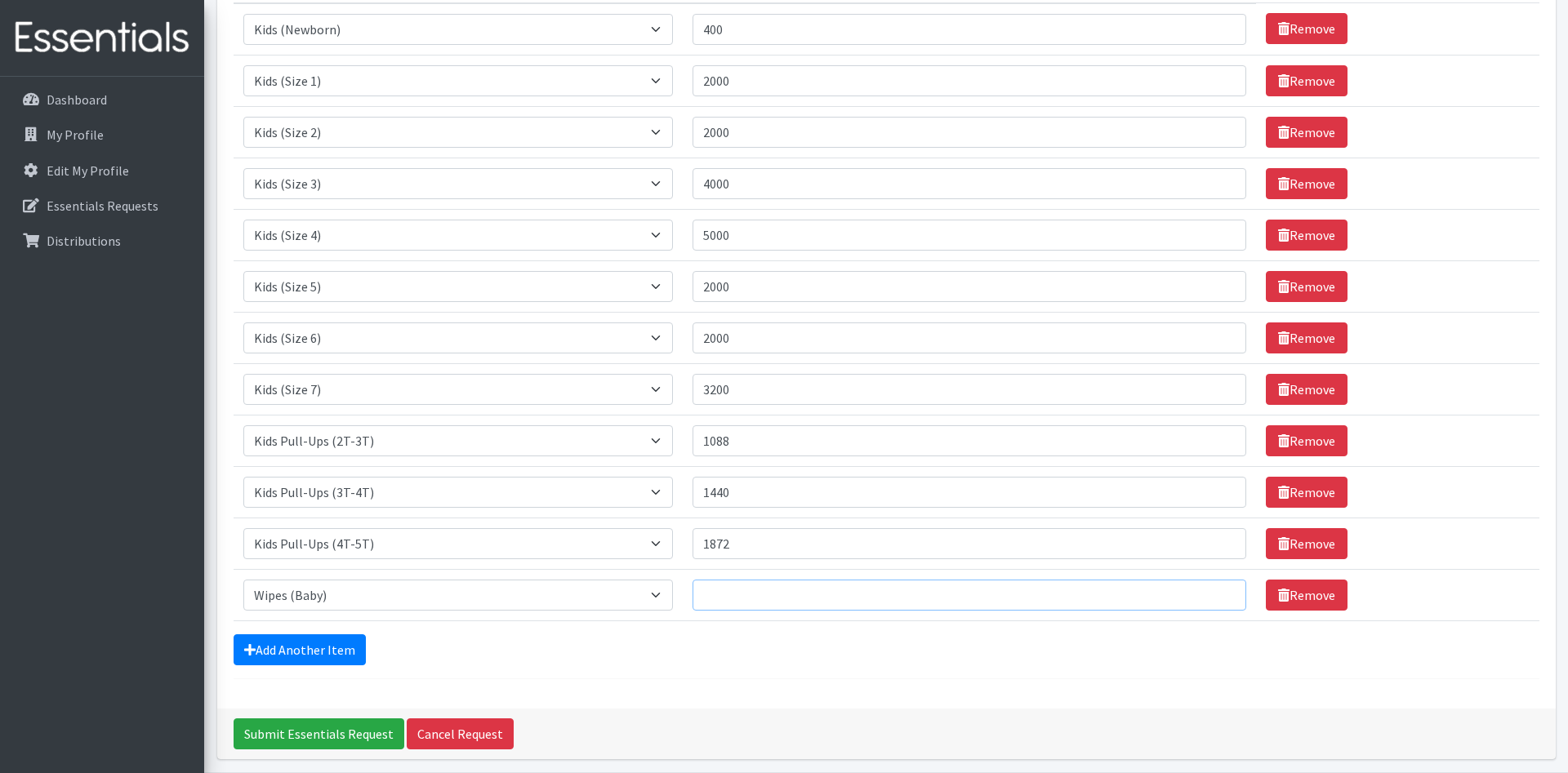
click at [770, 588] on input "Quantity" at bounding box center [969, 594] width 553 height 31
type input "19200"
click at [598, 653] on div "Add Another Item" at bounding box center [886, 650] width 1305 height 31
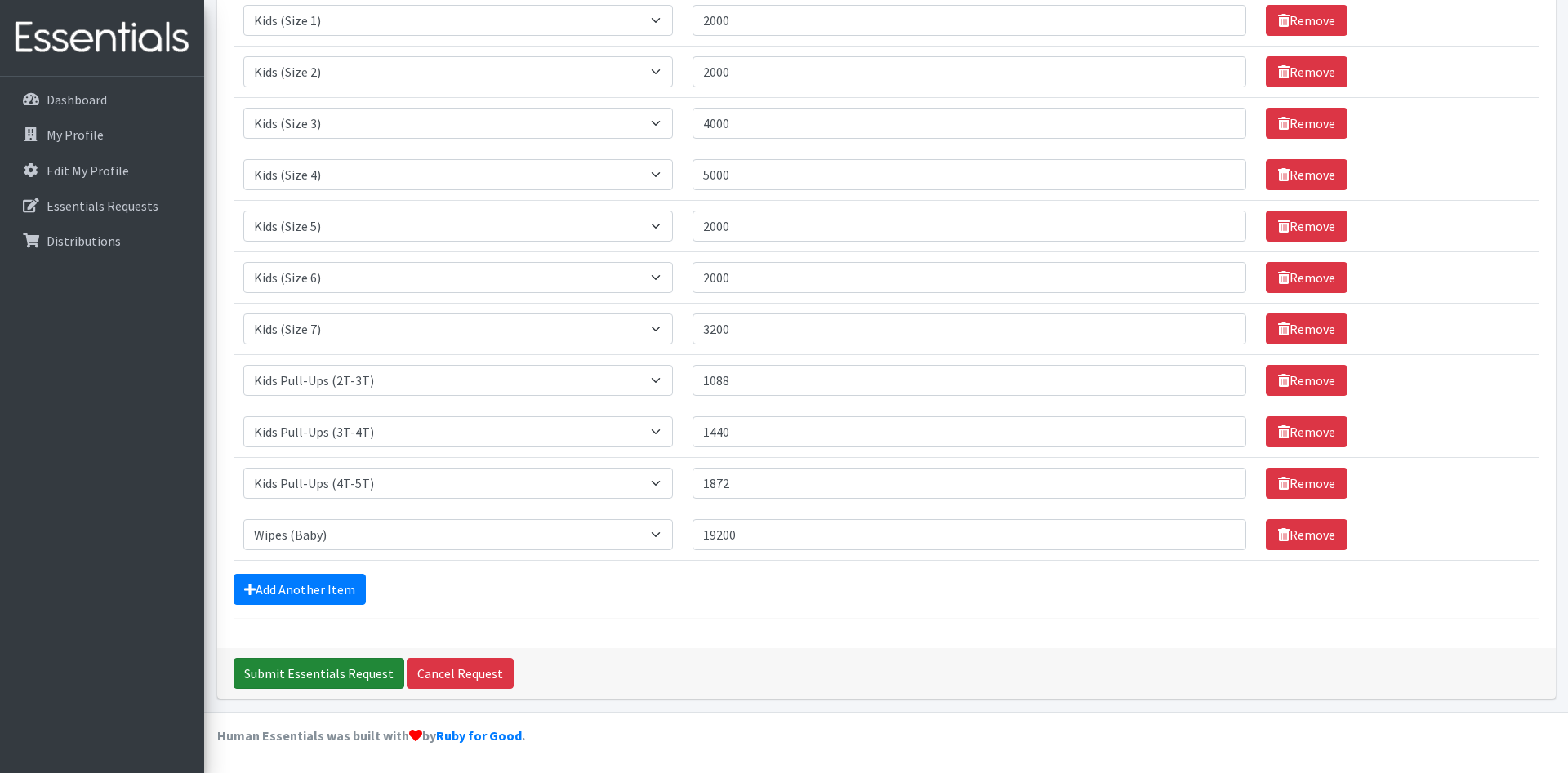
click at [324, 671] on input "Submit Essentials Request" at bounding box center [319, 673] width 171 height 31
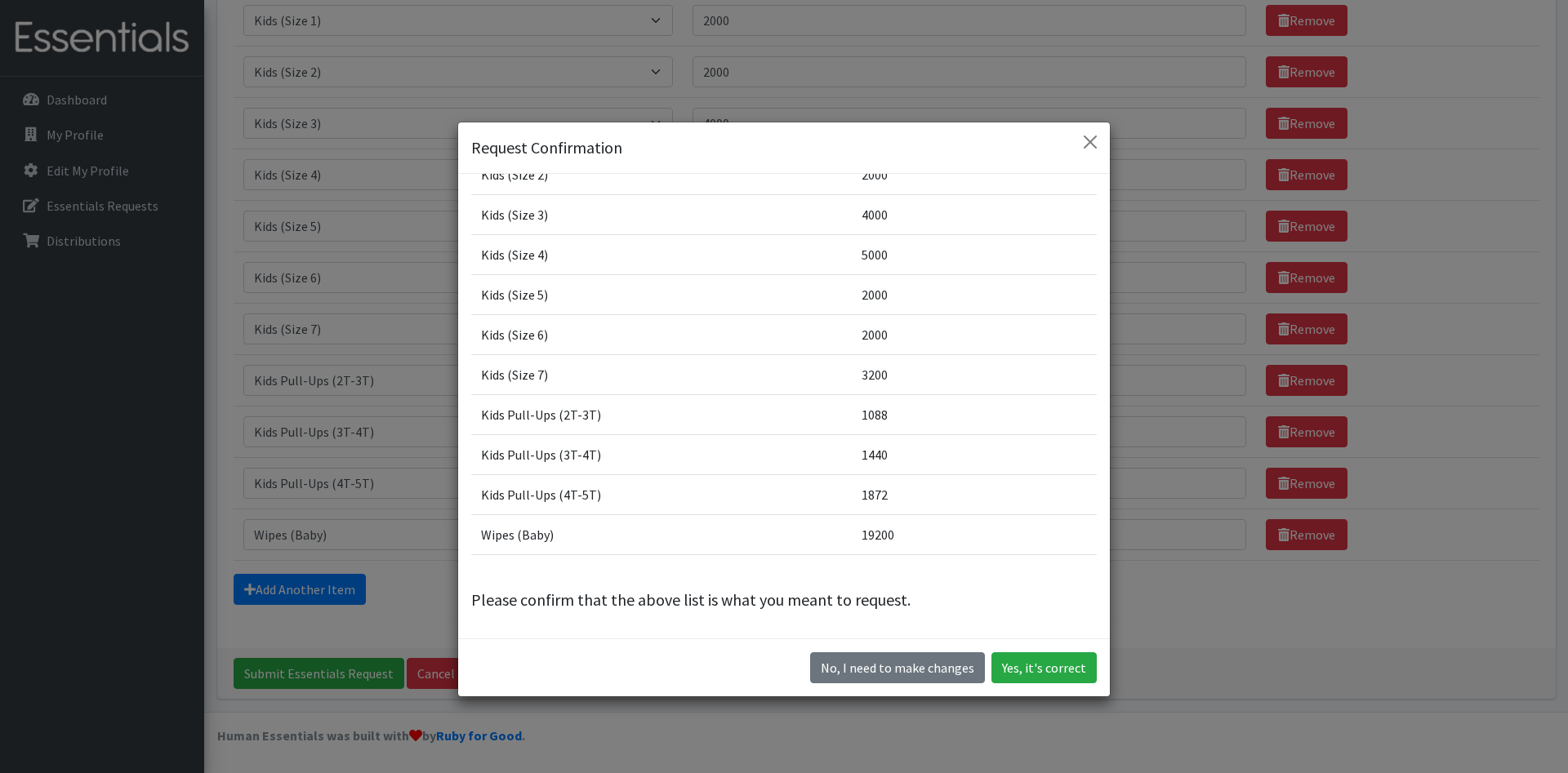
scroll to position [0, 0]
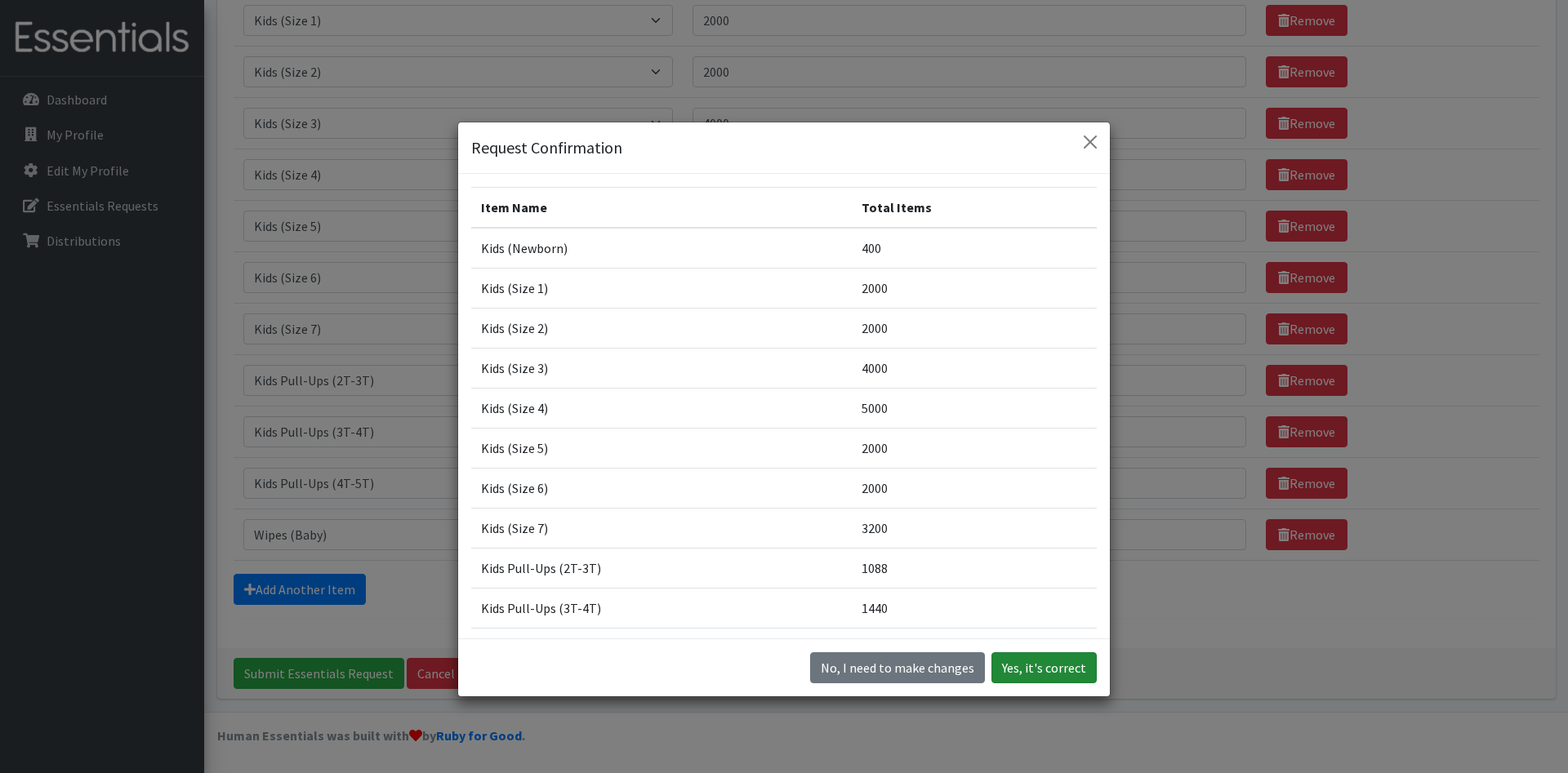
click at [1053, 670] on button "Yes, it's correct" at bounding box center [1044, 667] width 105 height 31
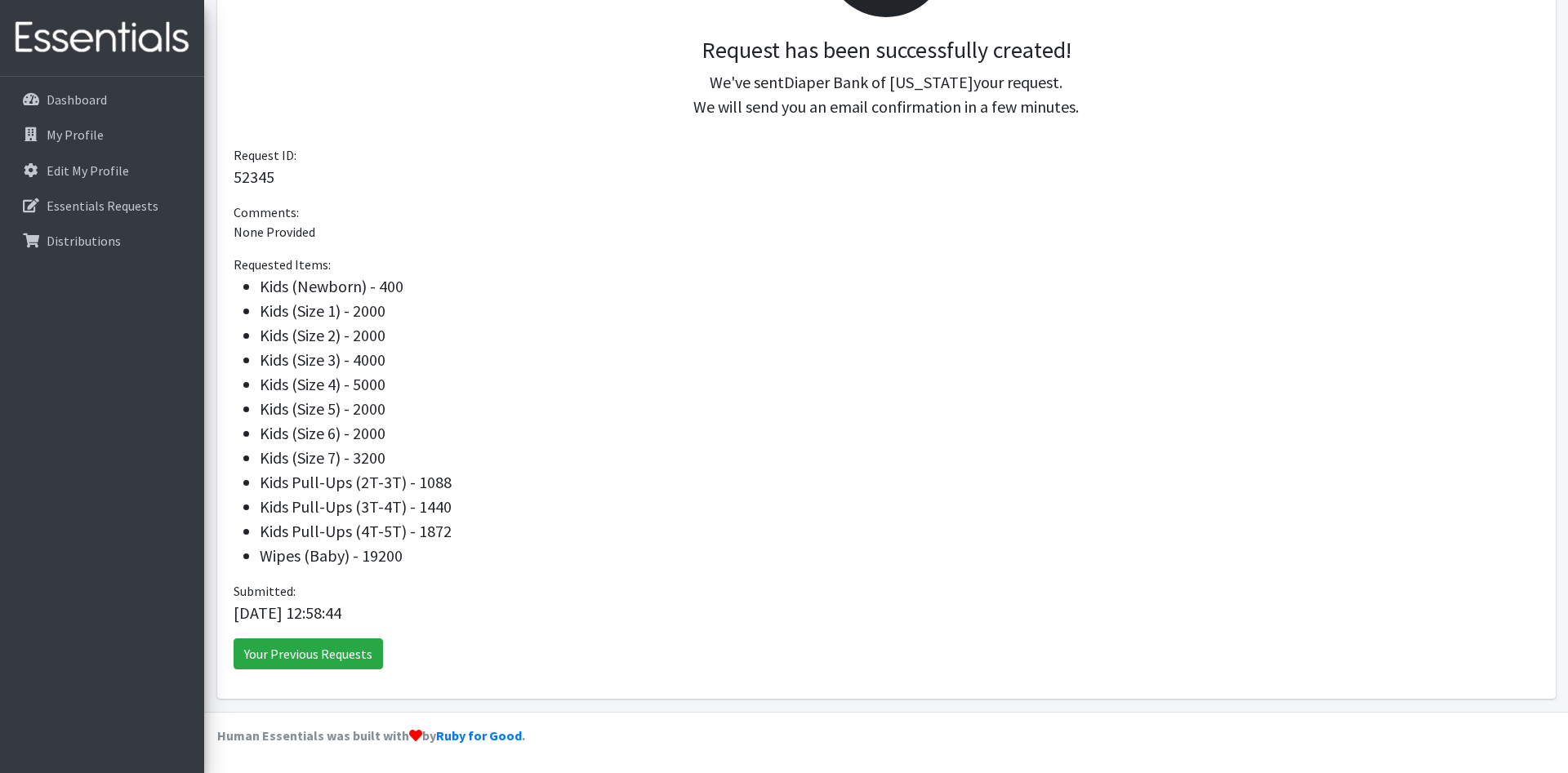
scroll to position [18, 0]
